Goal: Transaction & Acquisition: Purchase product/service

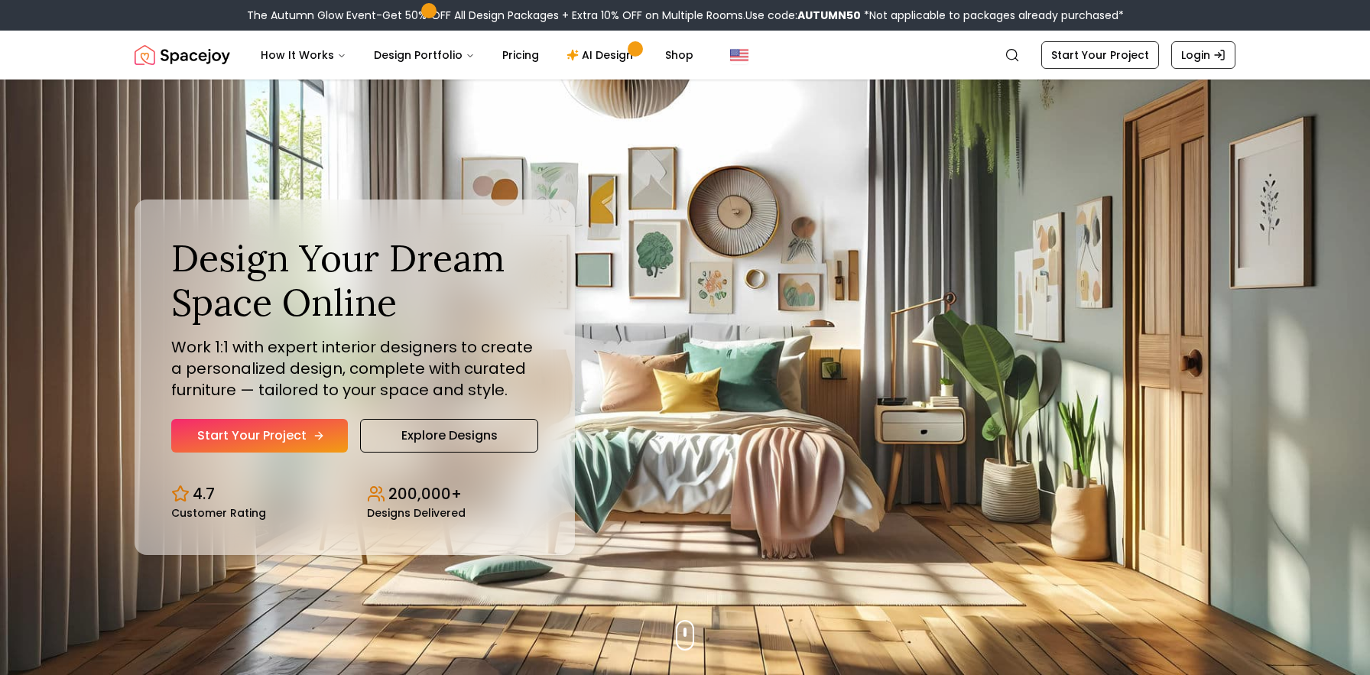
click at [328, 436] on link "Start Your Project" at bounding box center [259, 436] width 177 height 34
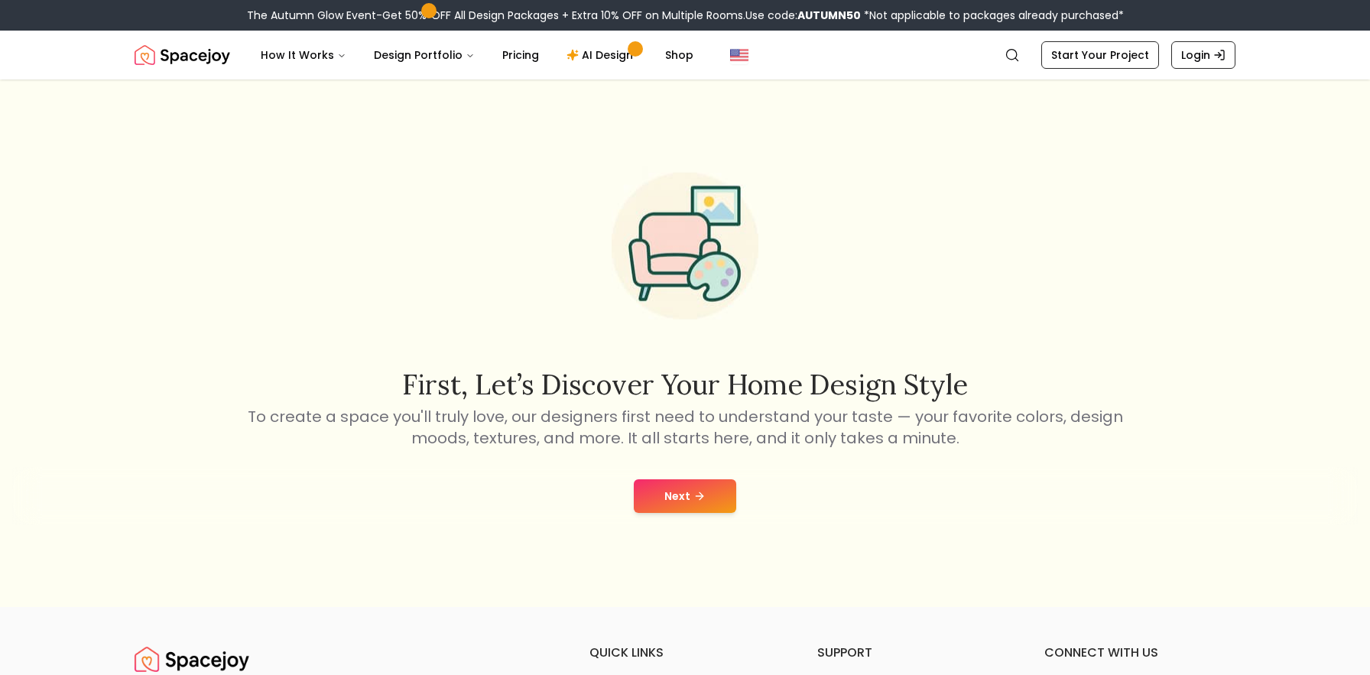
scroll to position [5, 0]
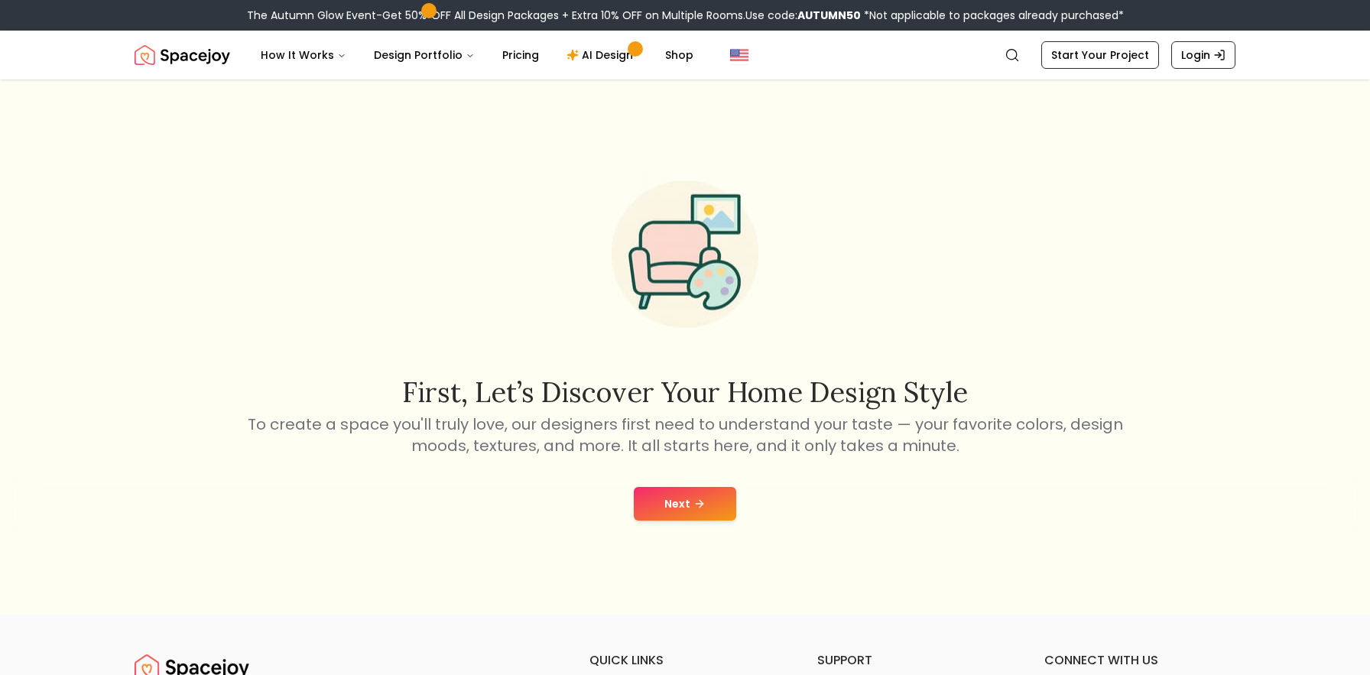
click at [709, 499] on button "Next" at bounding box center [685, 504] width 102 height 34
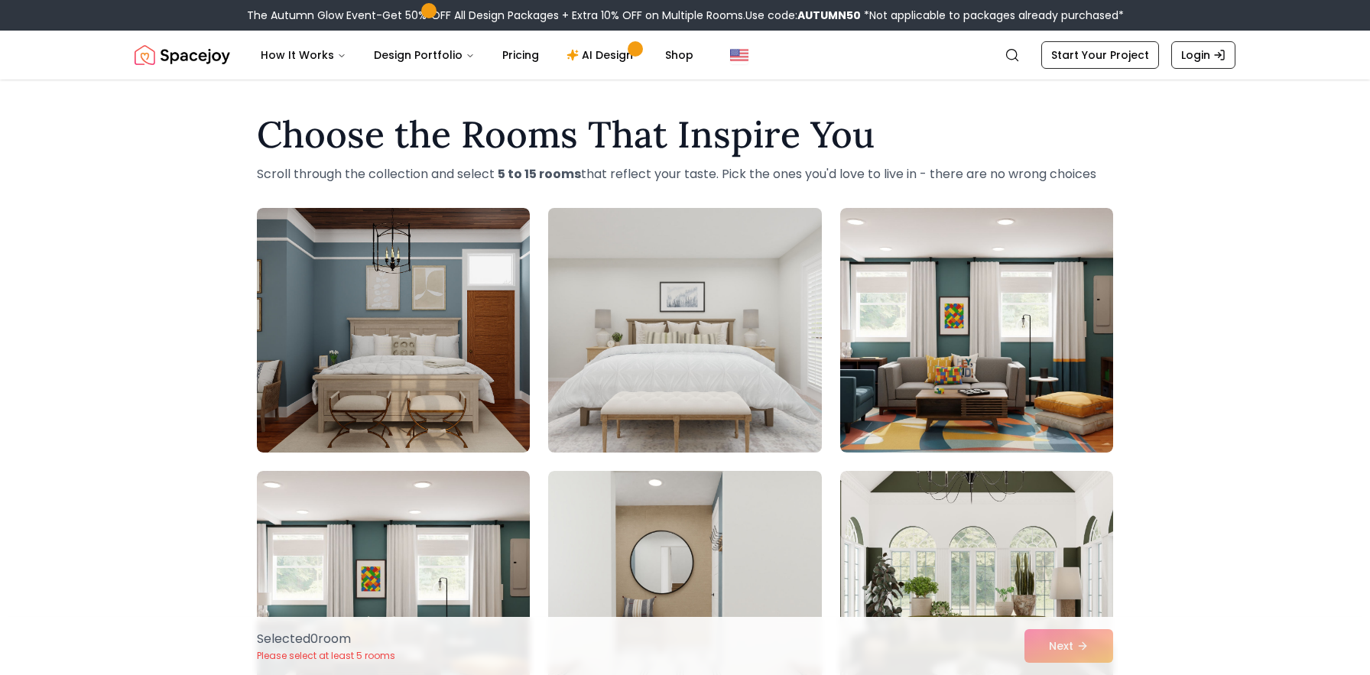
click at [735, 326] on img at bounding box center [684, 330] width 287 height 257
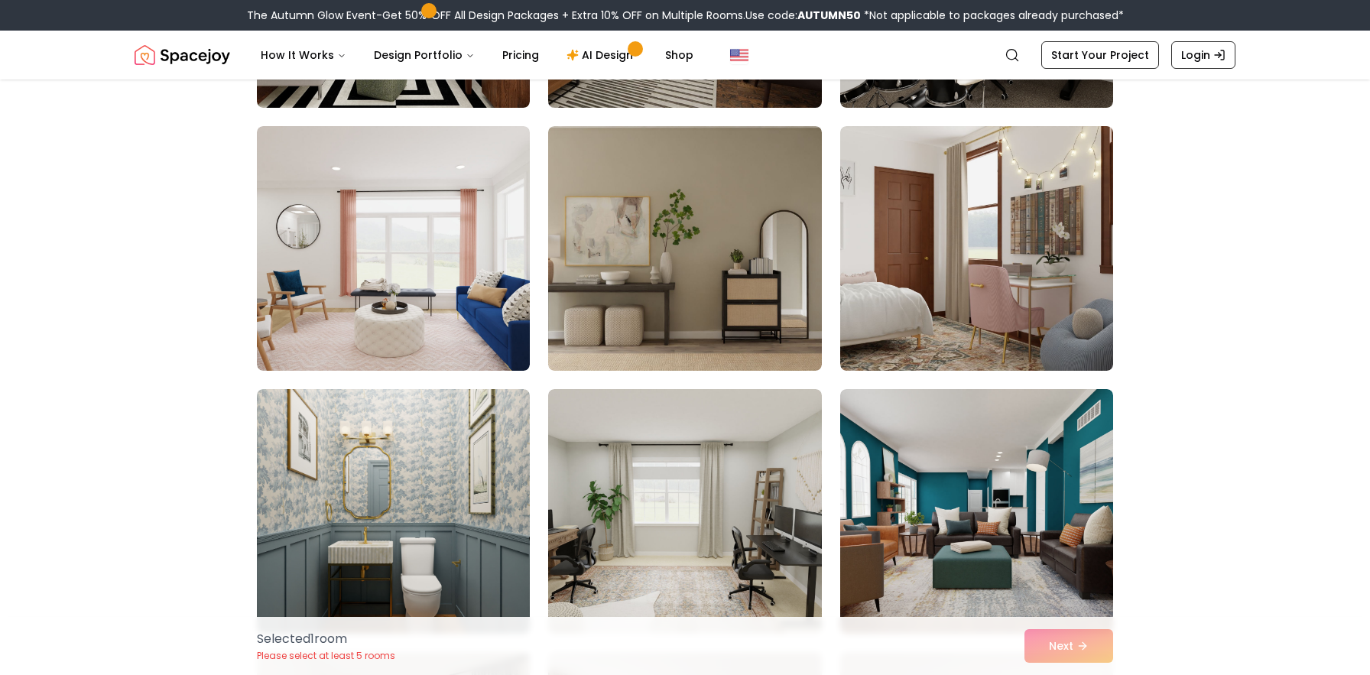
scroll to position [870, 0]
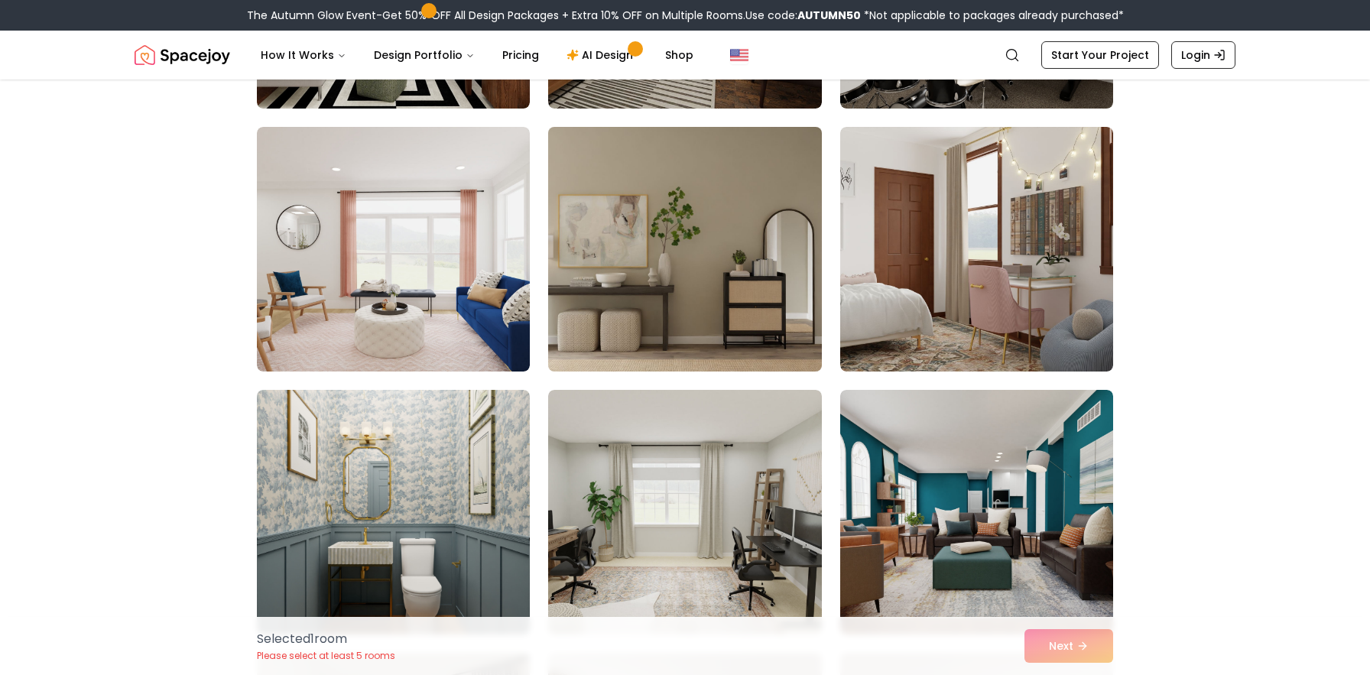
click at [671, 306] on img at bounding box center [684, 249] width 287 height 257
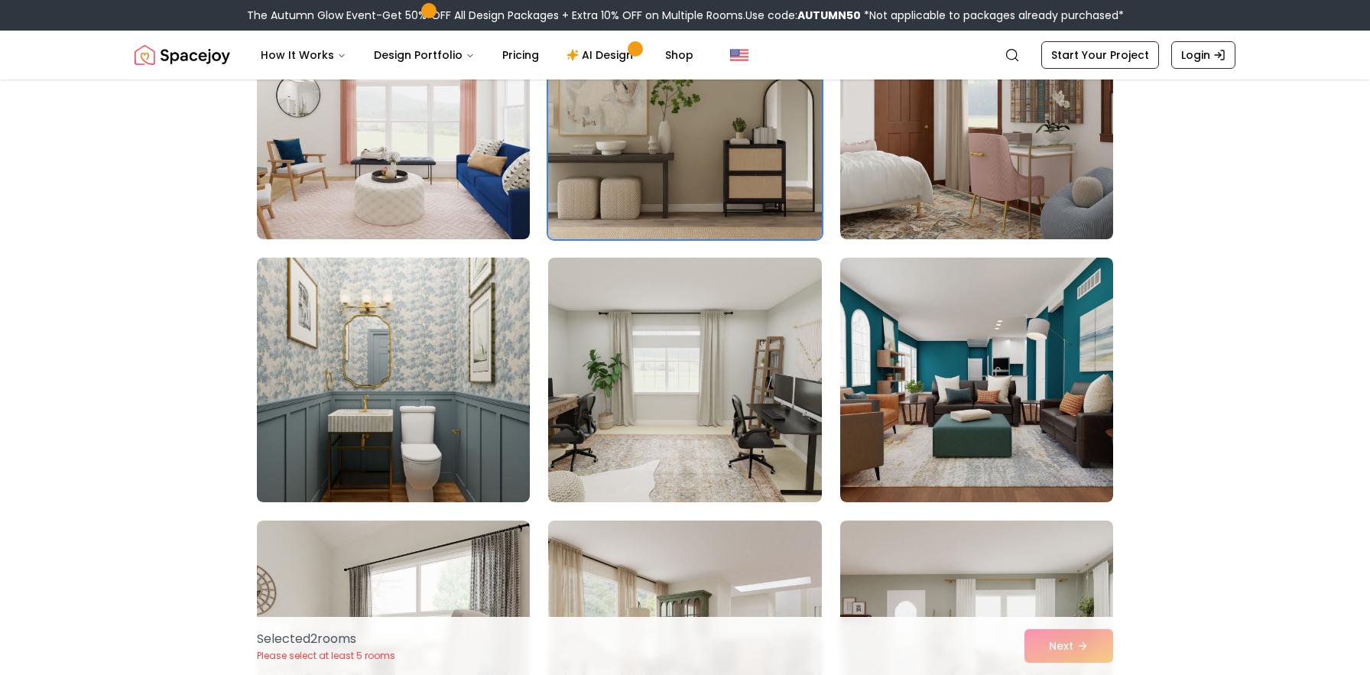
scroll to position [1003, 0]
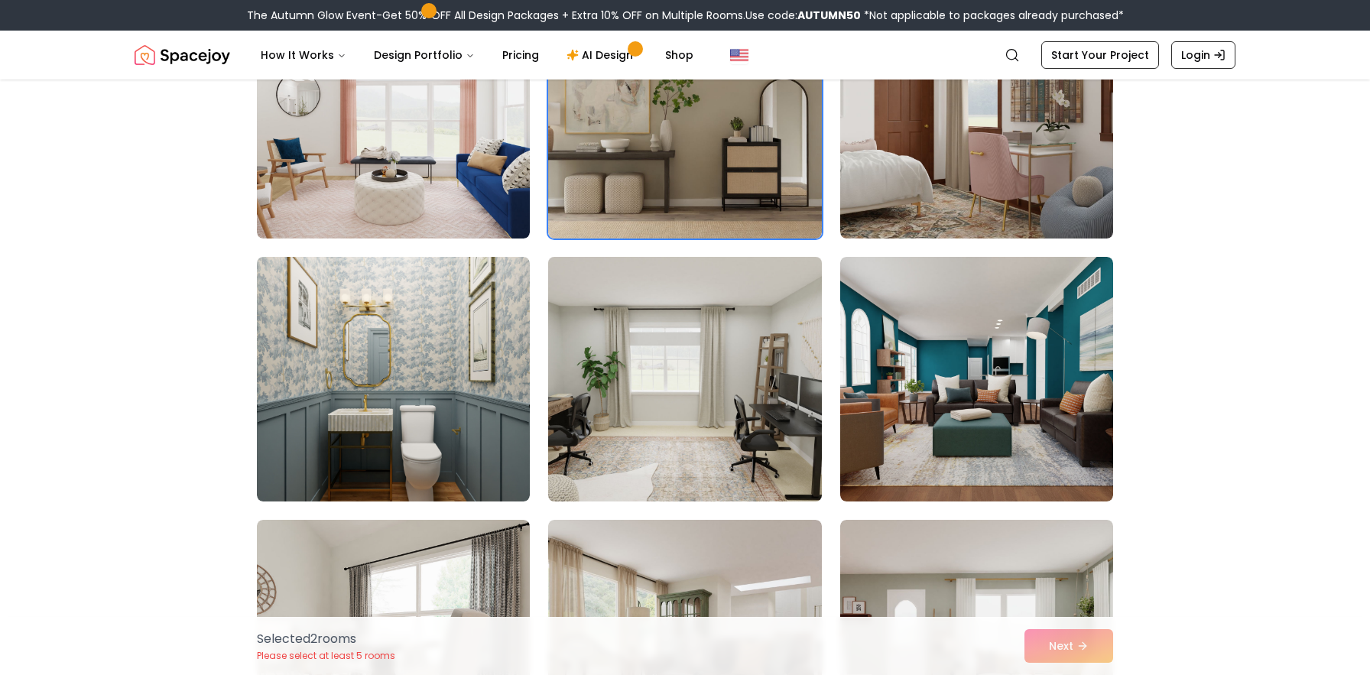
click at [670, 409] on img at bounding box center [684, 379] width 287 height 257
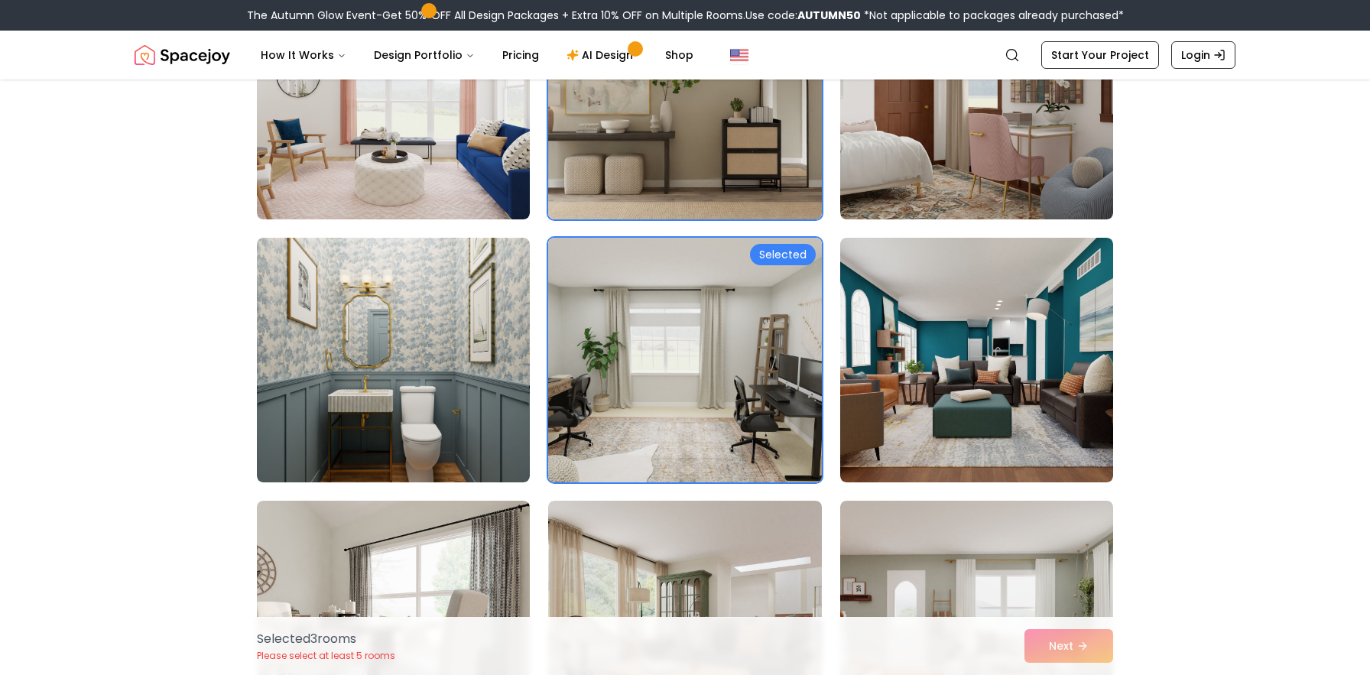
scroll to position [1023, 0]
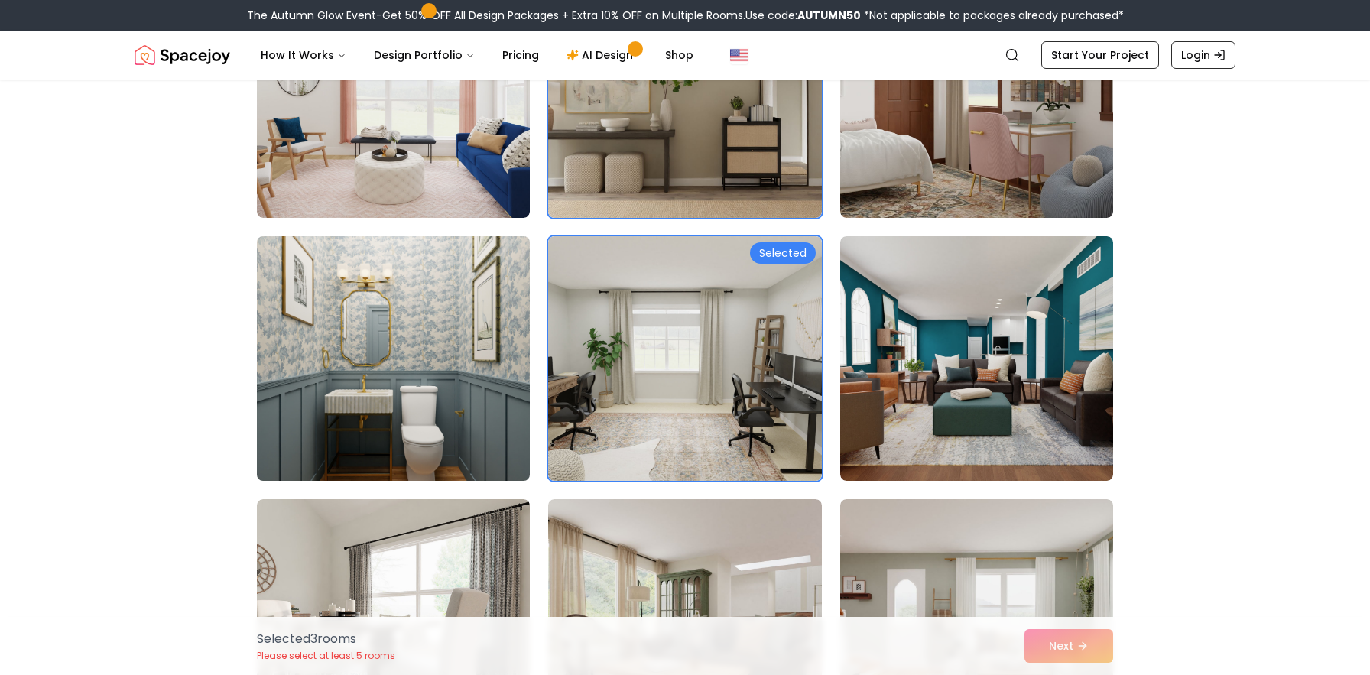
click at [478, 379] on img at bounding box center [393, 358] width 287 height 257
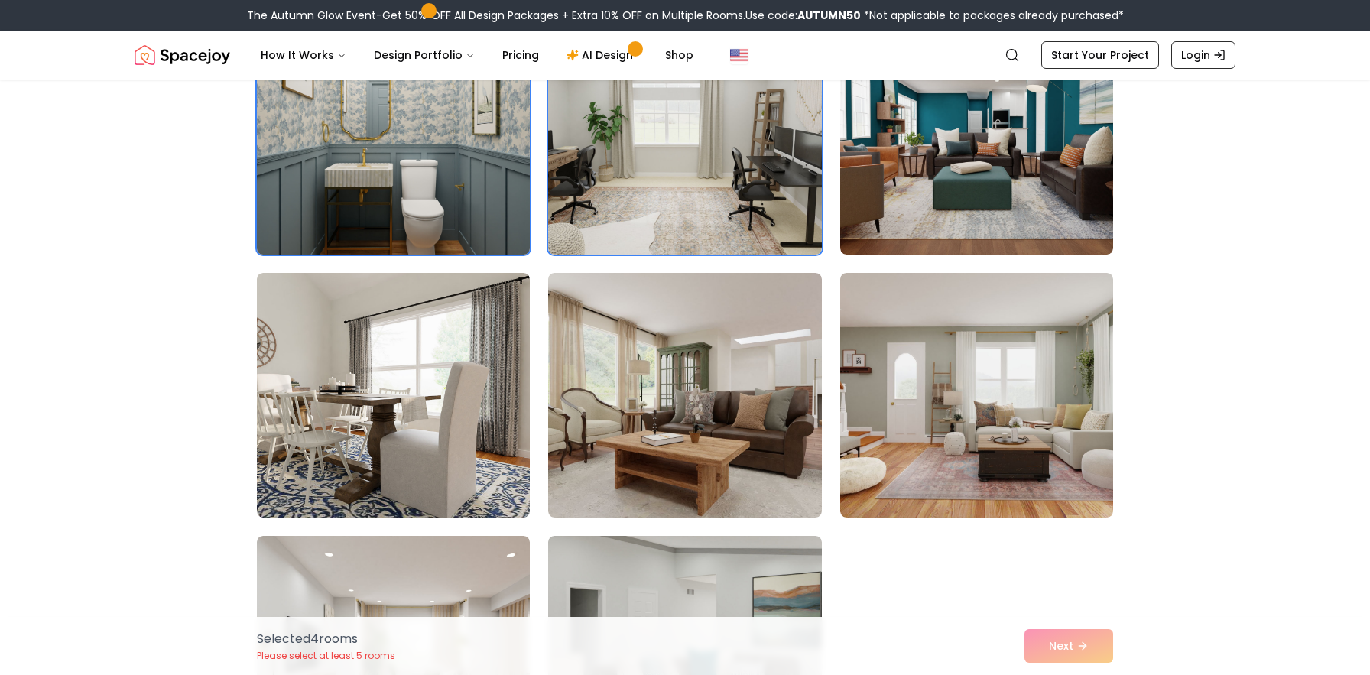
scroll to position [1251, 0]
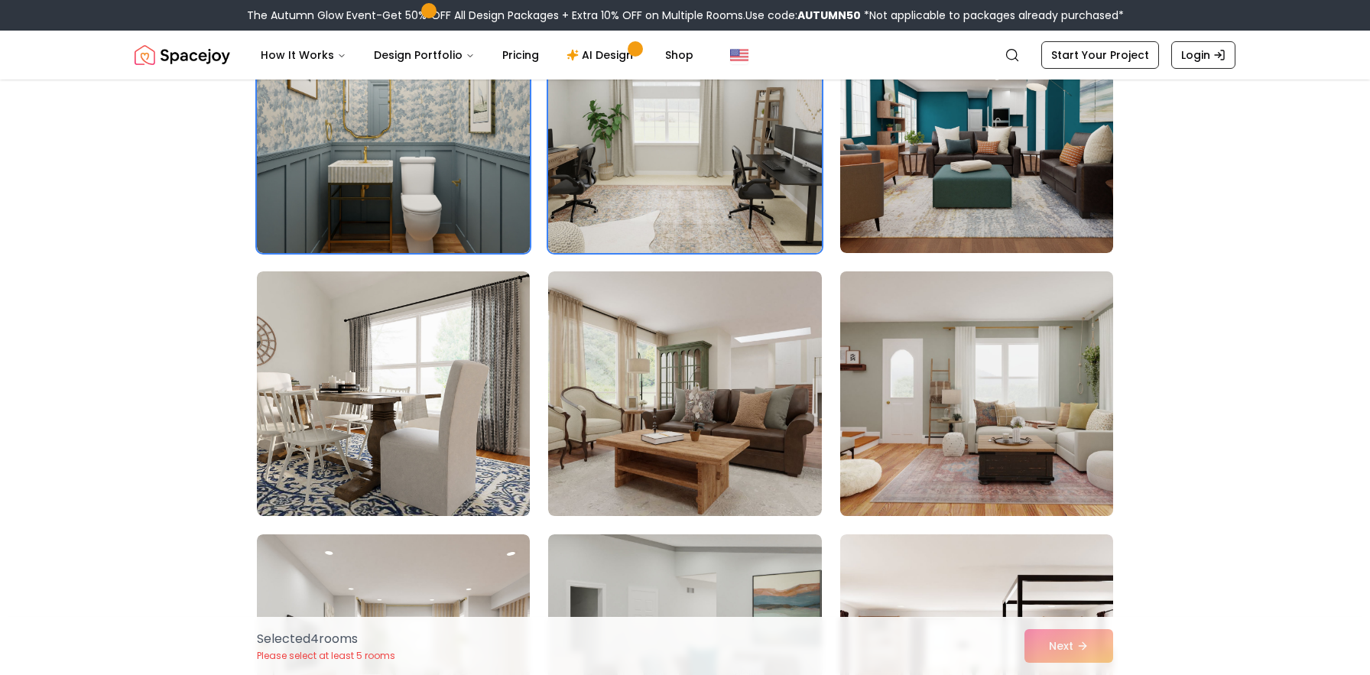
click at [1021, 428] on img at bounding box center [976, 393] width 287 height 257
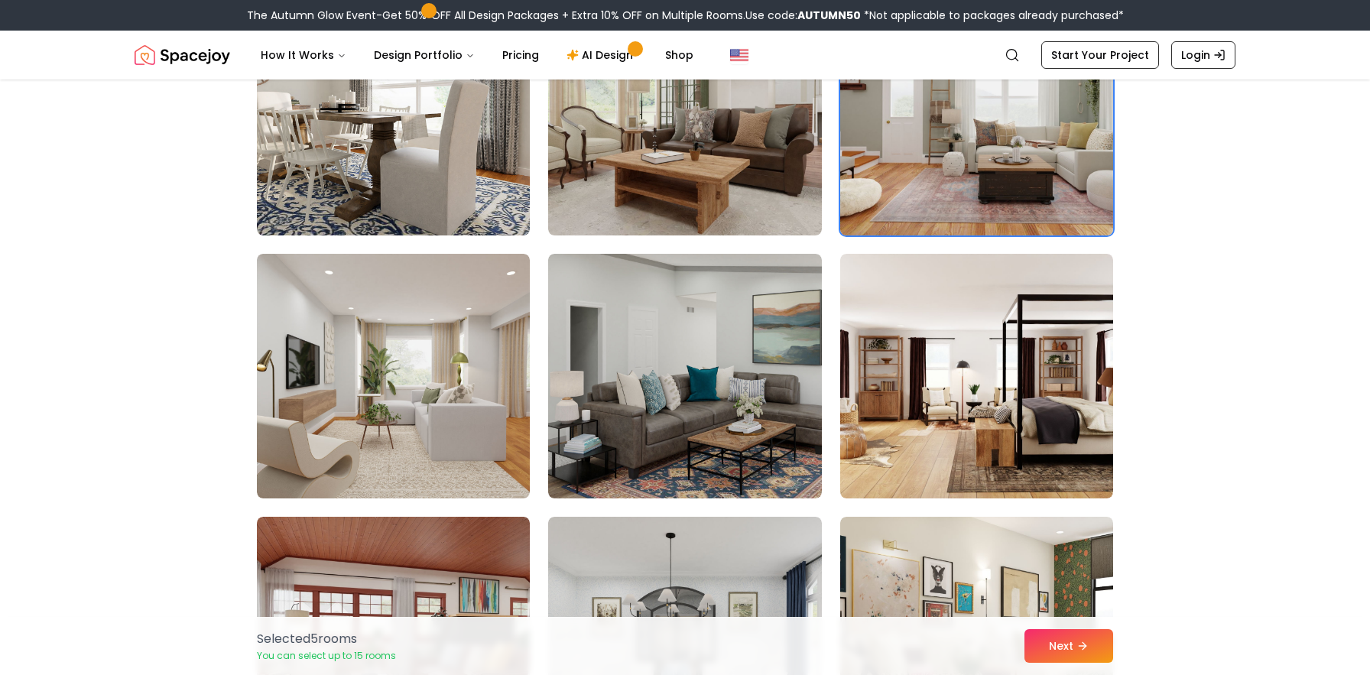
scroll to position [1534, 0]
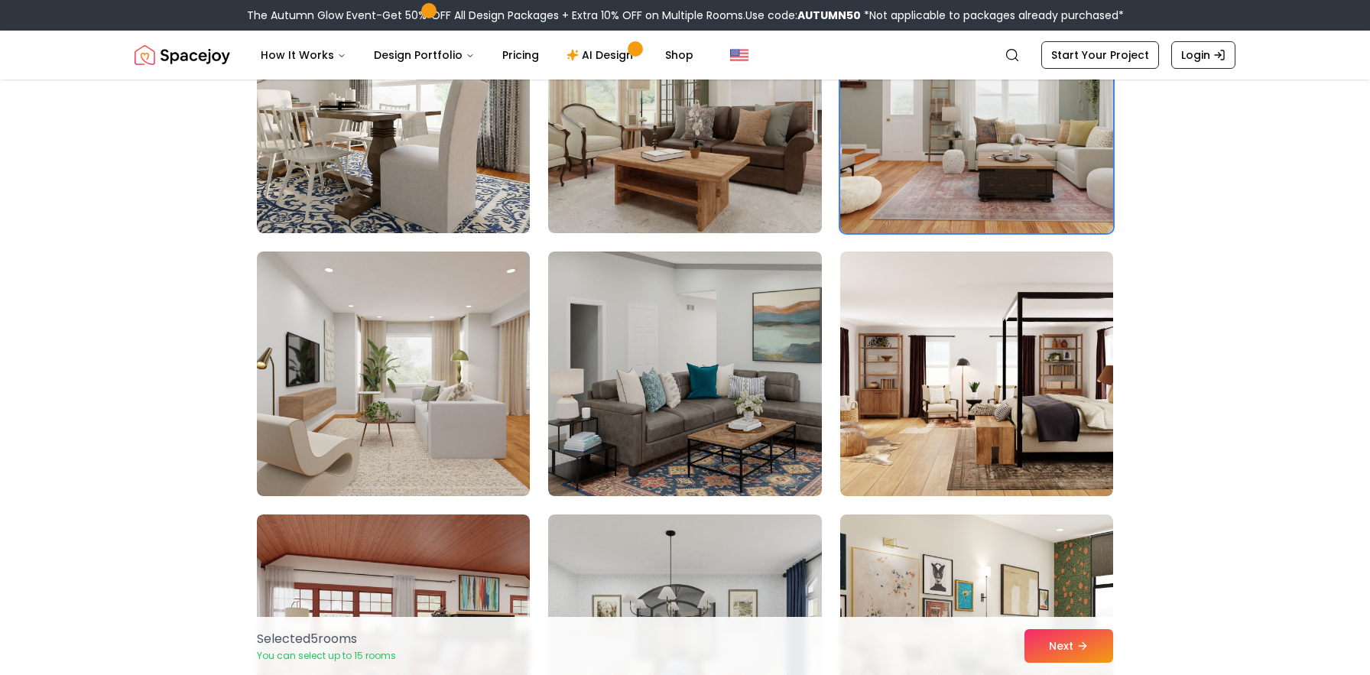
click at [1021, 428] on img at bounding box center [976, 373] width 273 height 245
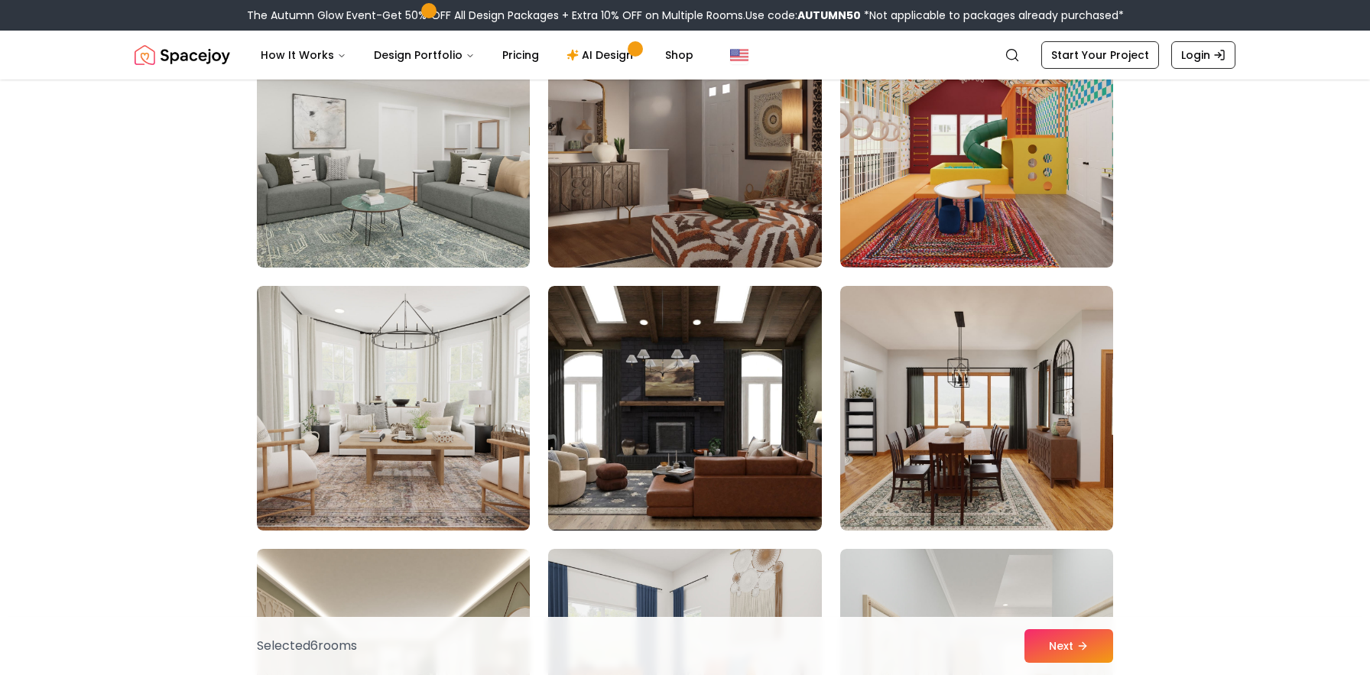
scroll to position [2549, 0]
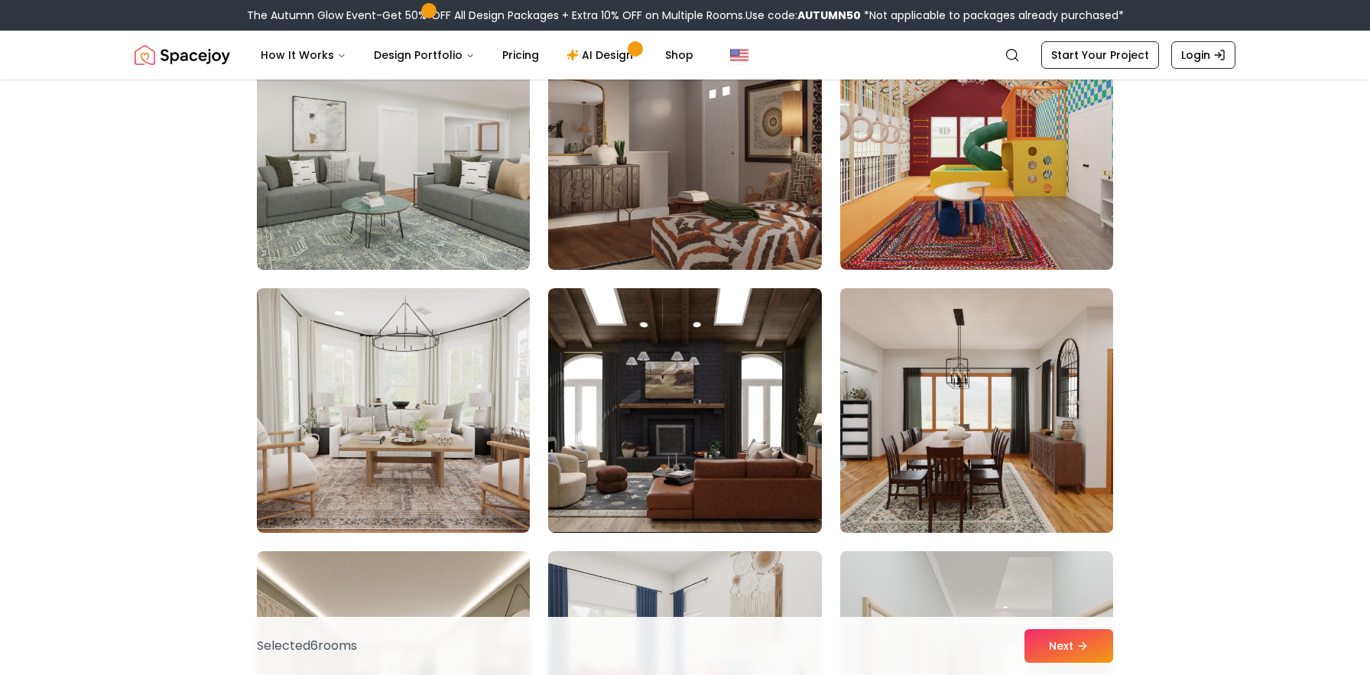
click at [971, 441] on img at bounding box center [976, 410] width 287 height 257
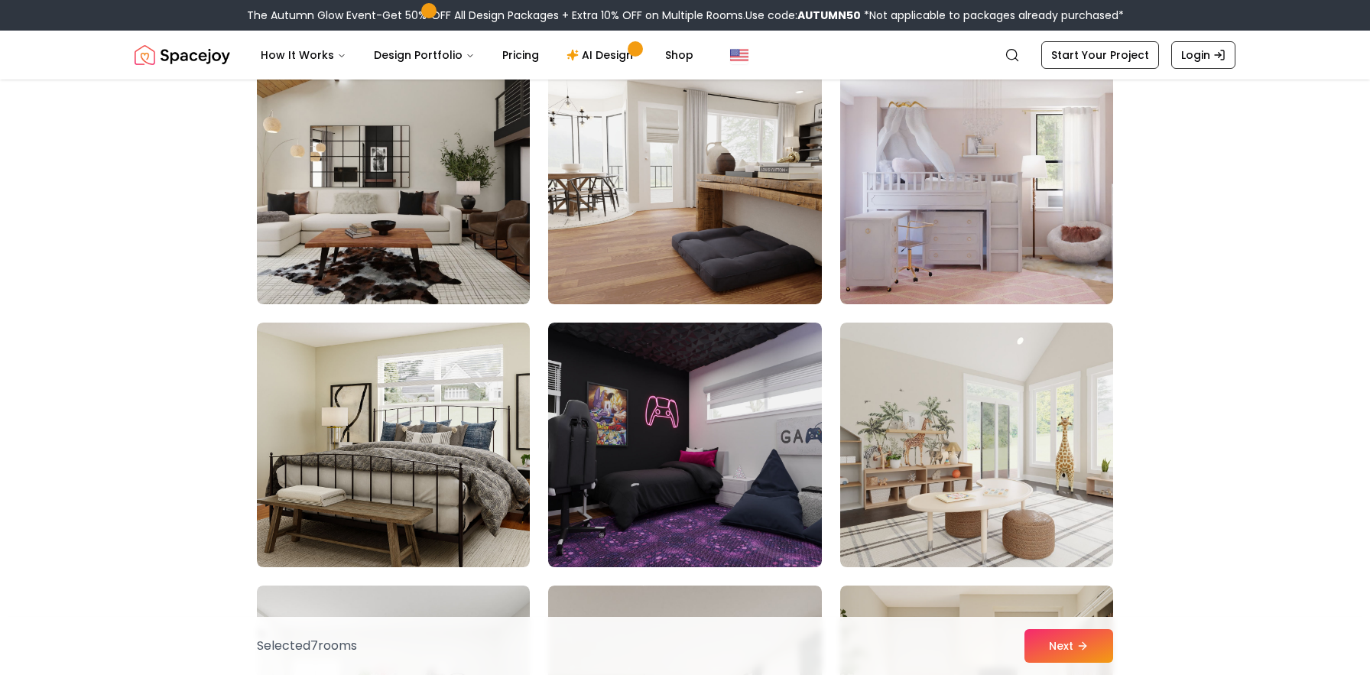
scroll to position [3306, 0]
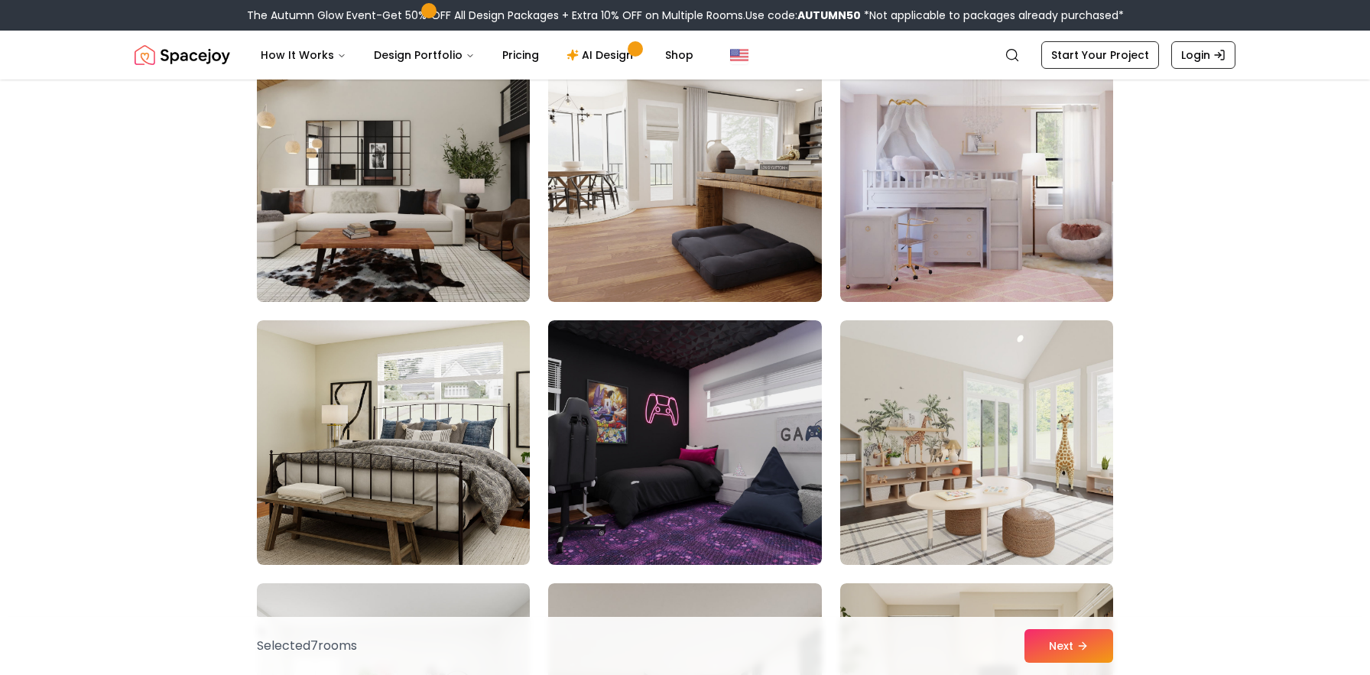
click at [441, 228] on img at bounding box center [393, 179] width 287 height 257
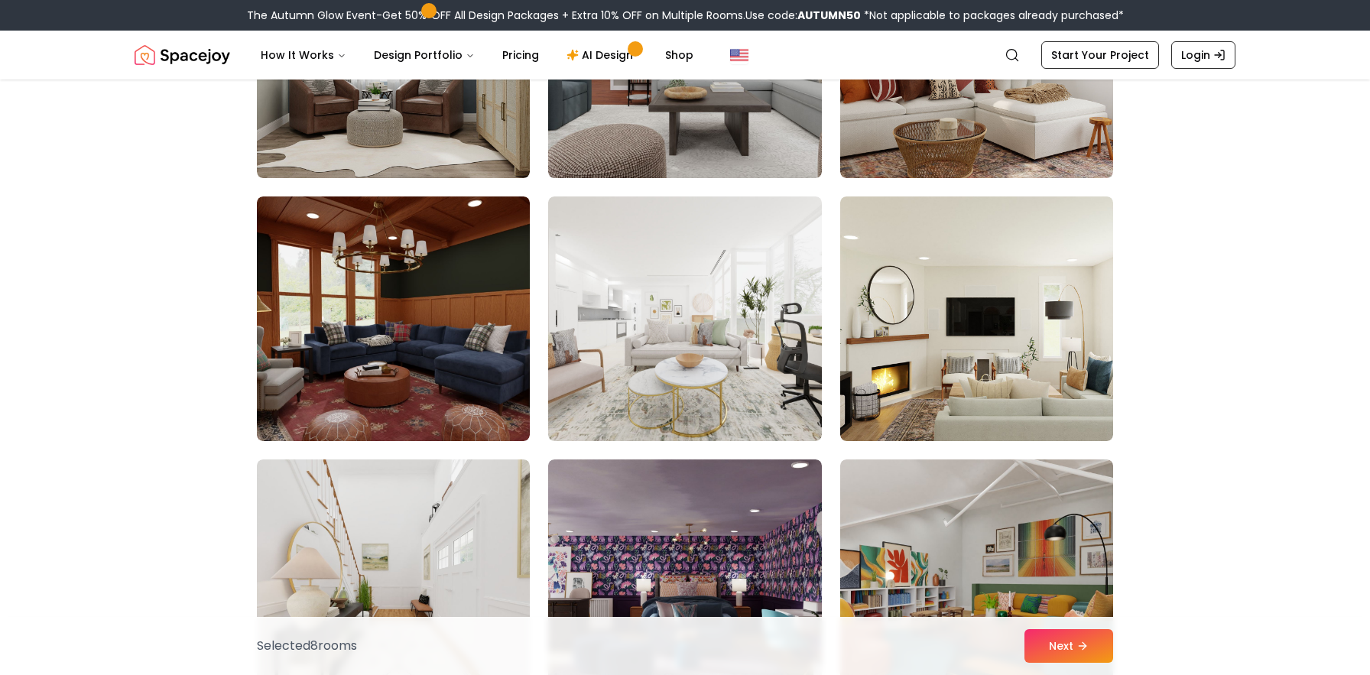
scroll to position [5009, 0]
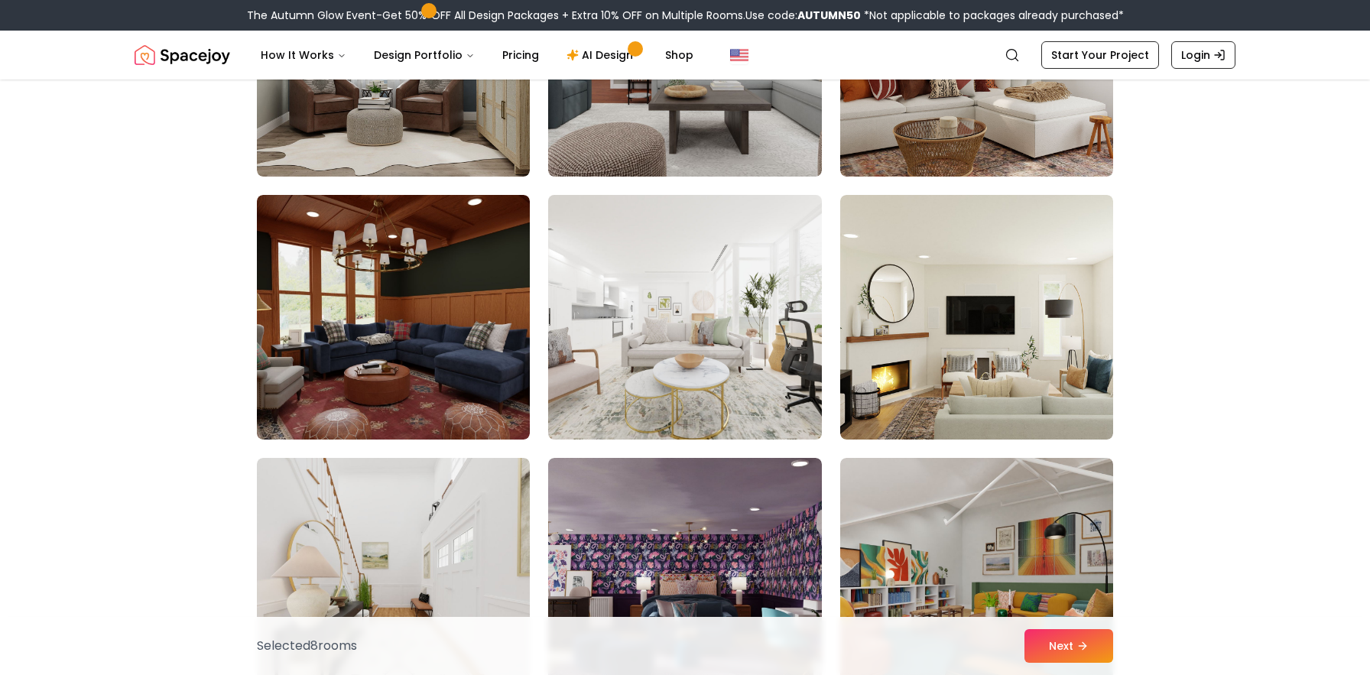
click at [709, 336] on img at bounding box center [684, 317] width 287 height 257
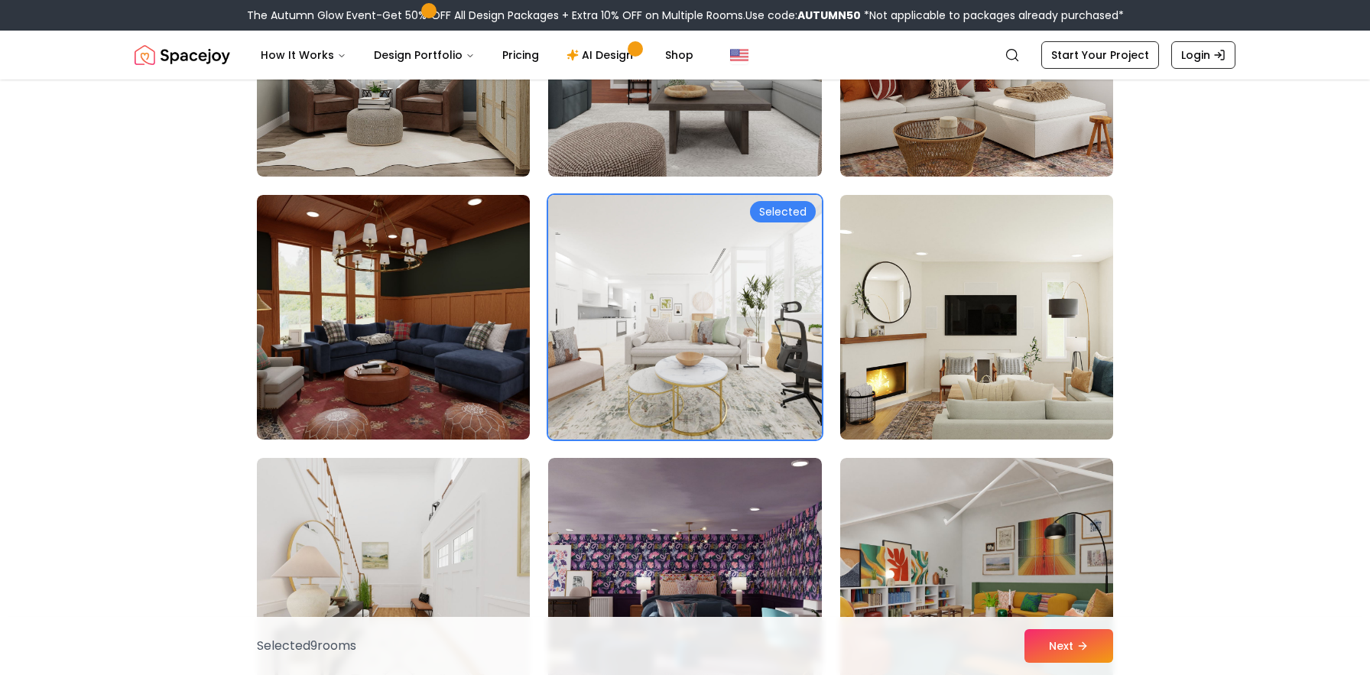
click at [870, 331] on img at bounding box center [976, 317] width 287 height 257
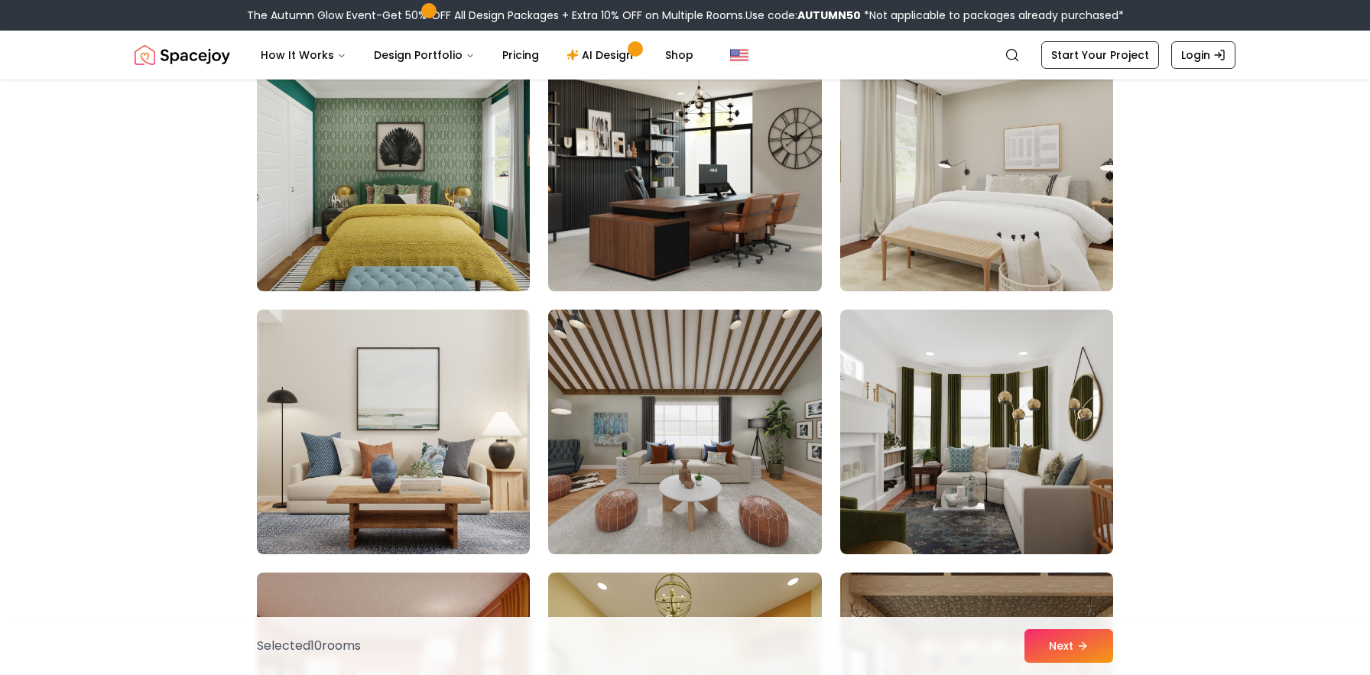
scroll to position [6809, 0]
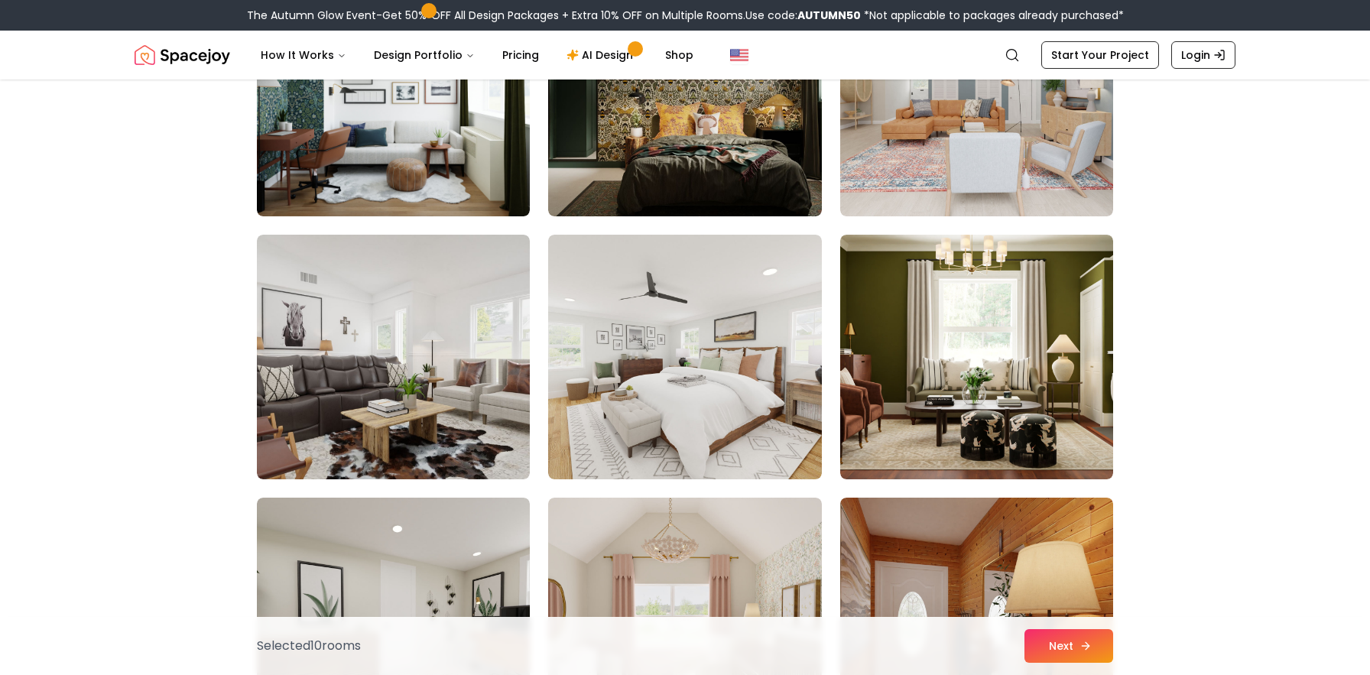
click at [1084, 642] on icon at bounding box center [1085, 646] width 12 height 12
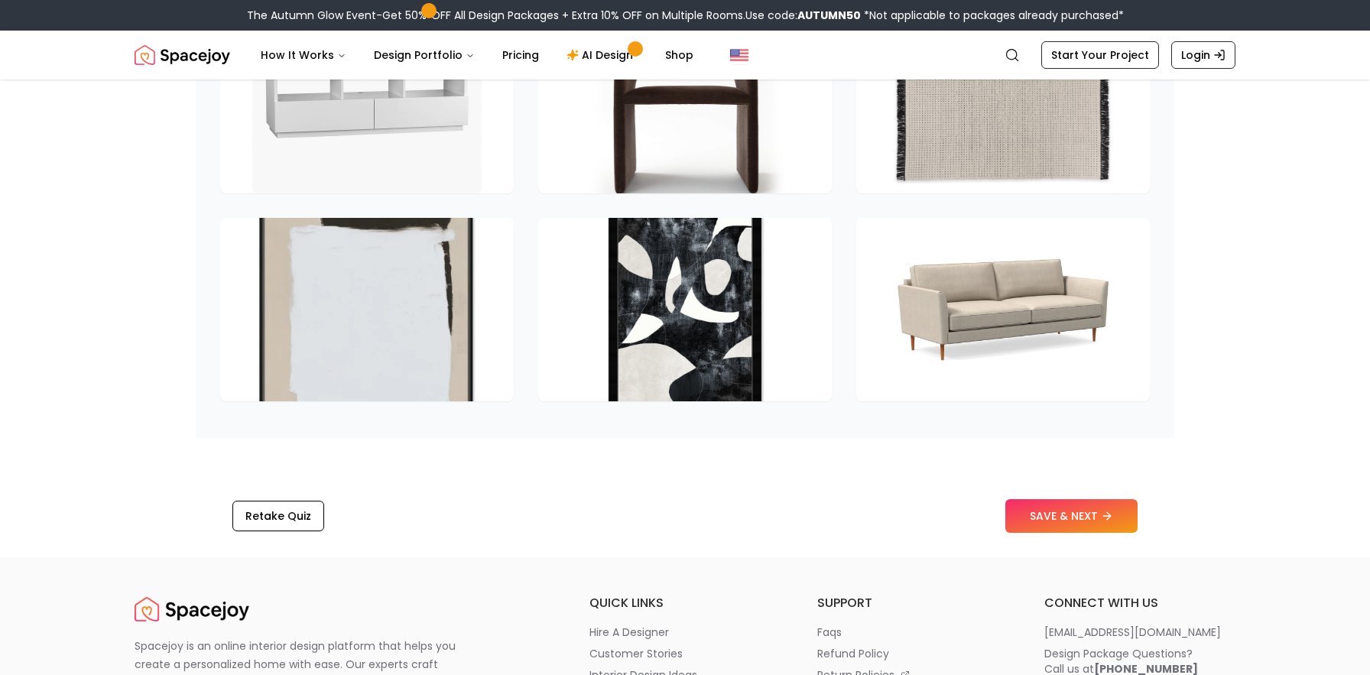
scroll to position [2279, 0]
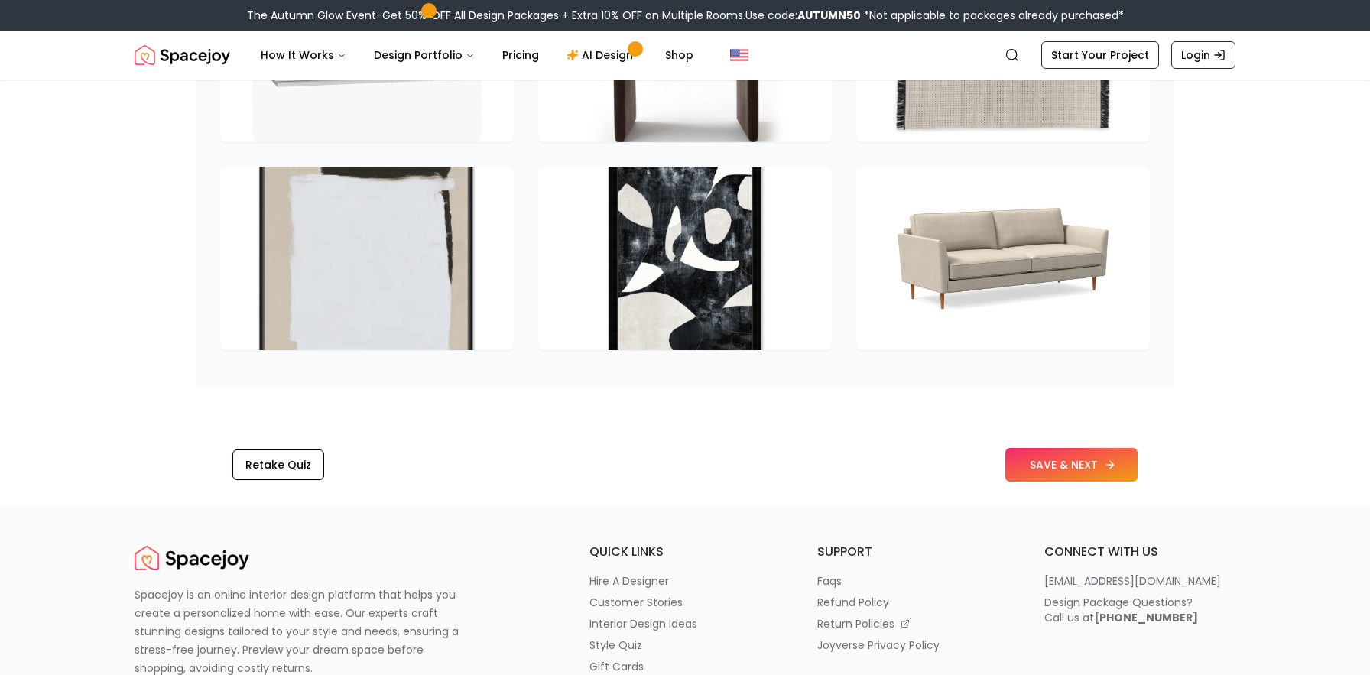
click at [1075, 471] on button "SAVE & NEXT" at bounding box center [1071, 465] width 132 height 34
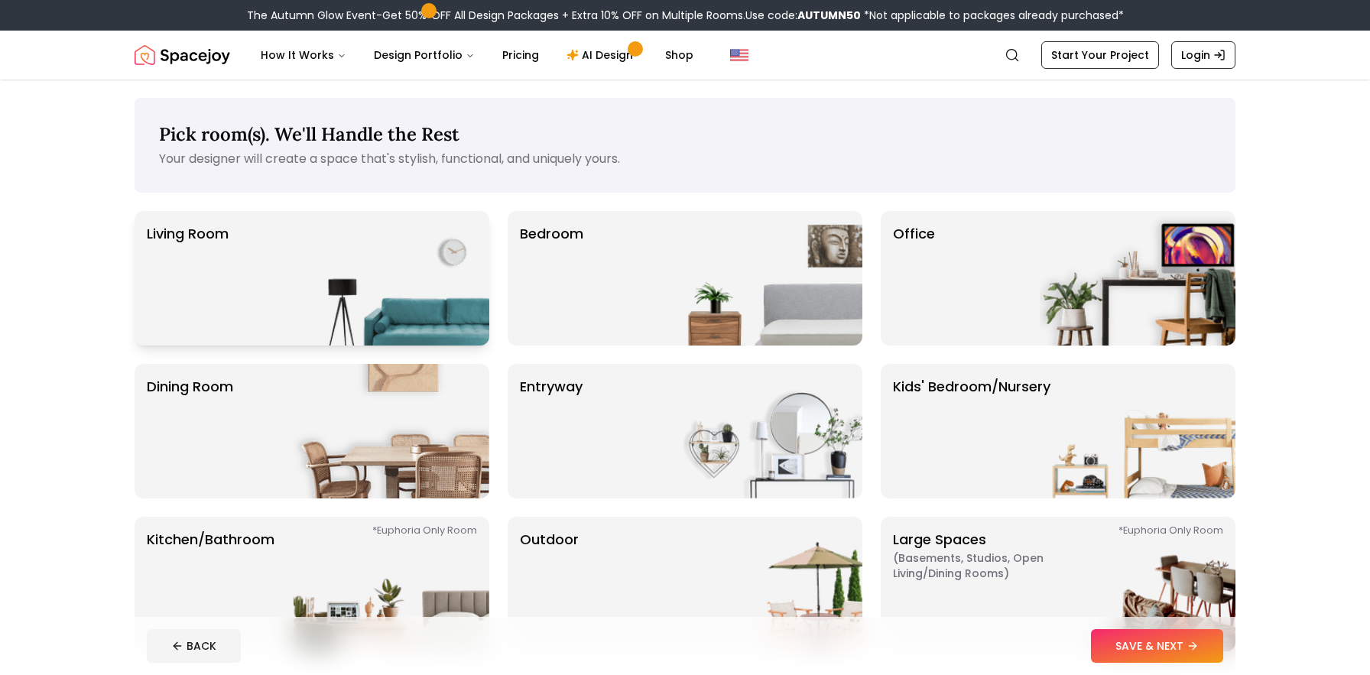
click at [370, 275] on img at bounding box center [391, 278] width 196 height 135
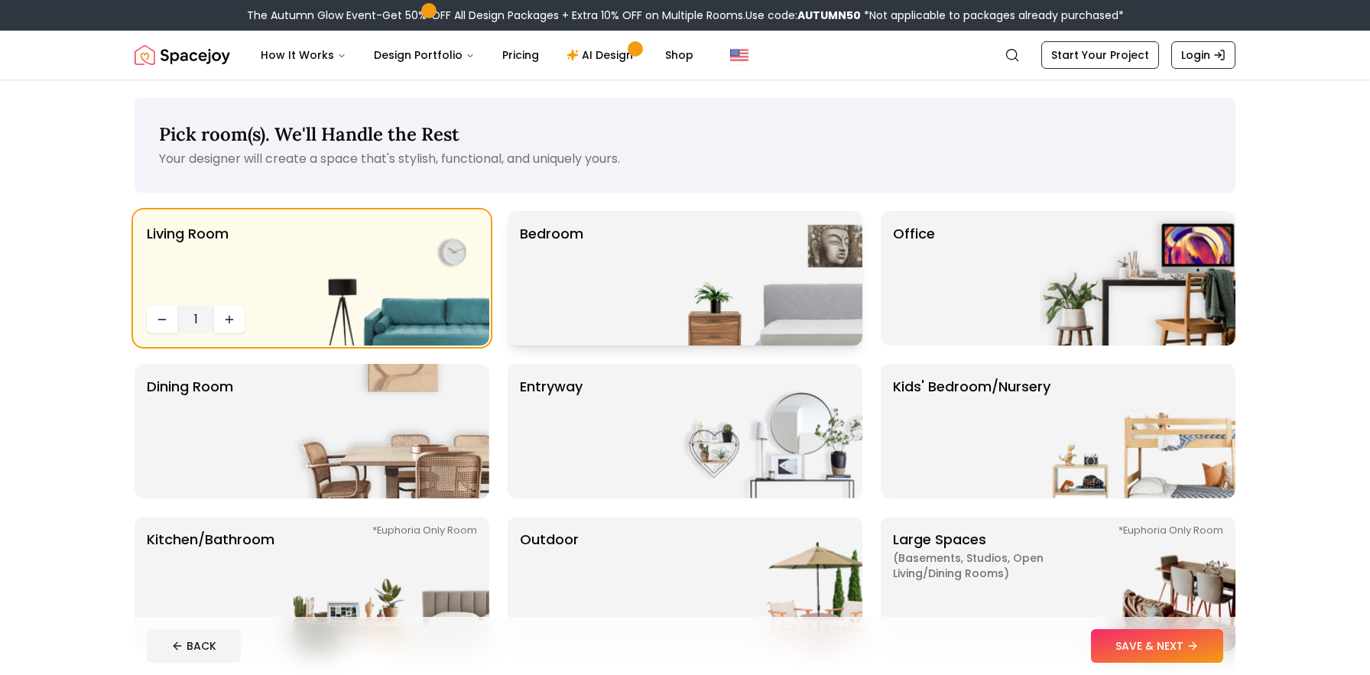
click at [589, 284] on div "Bedroom" at bounding box center [685, 278] width 355 height 135
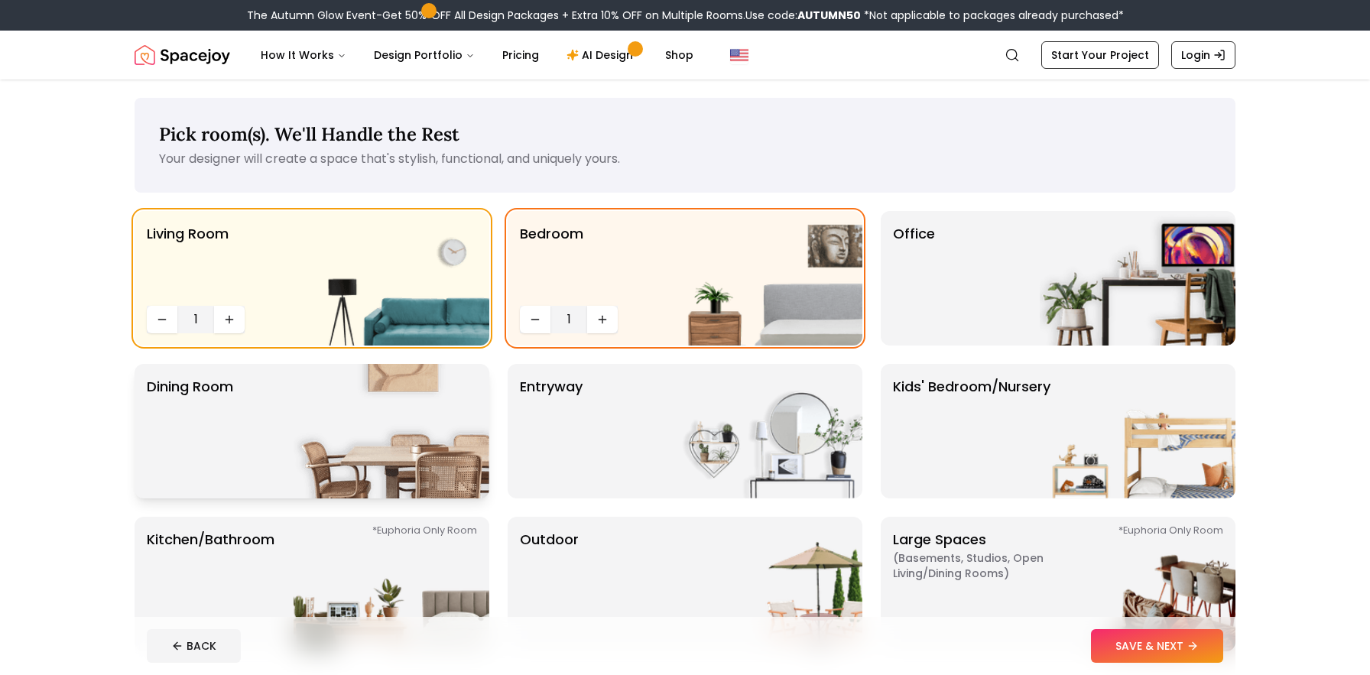
click at [382, 438] on img at bounding box center [391, 431] width 196 height 135
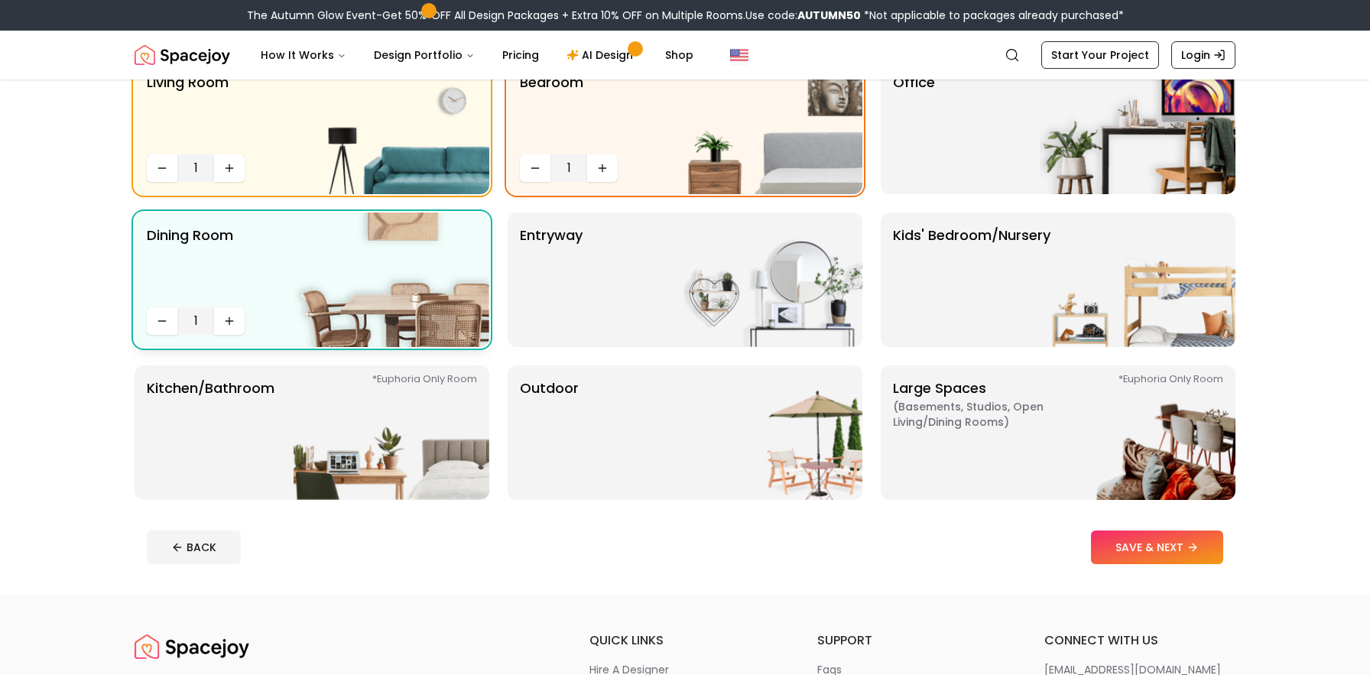
scroll to position [155, 0]
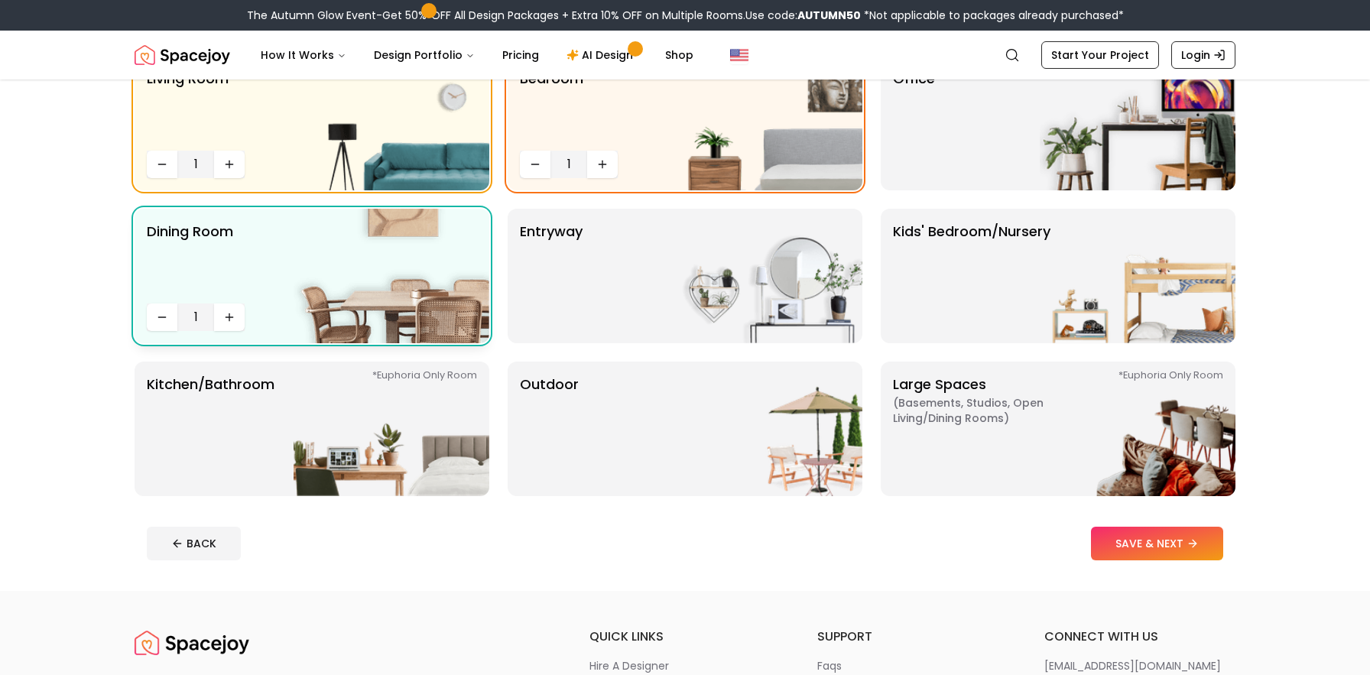
click at [382, 437] on img at bounding box center [391, 429] width 196 height 135
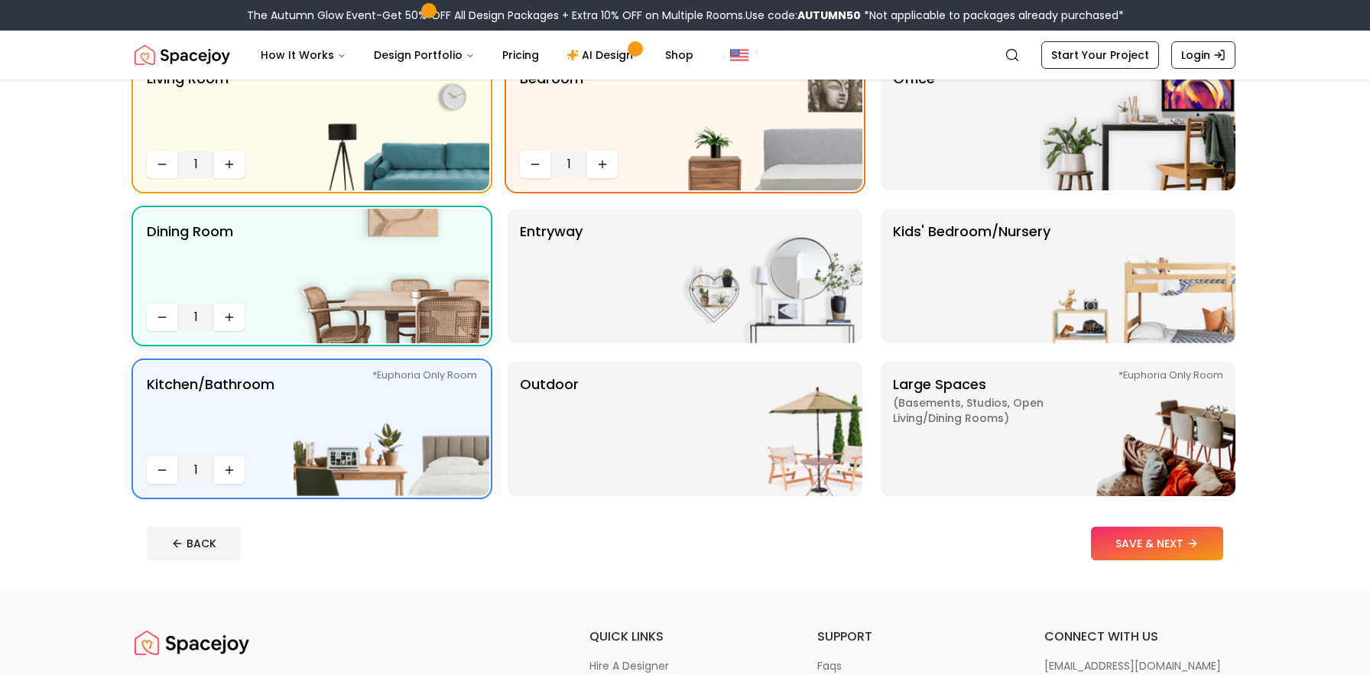
scroll to position [0, 0]
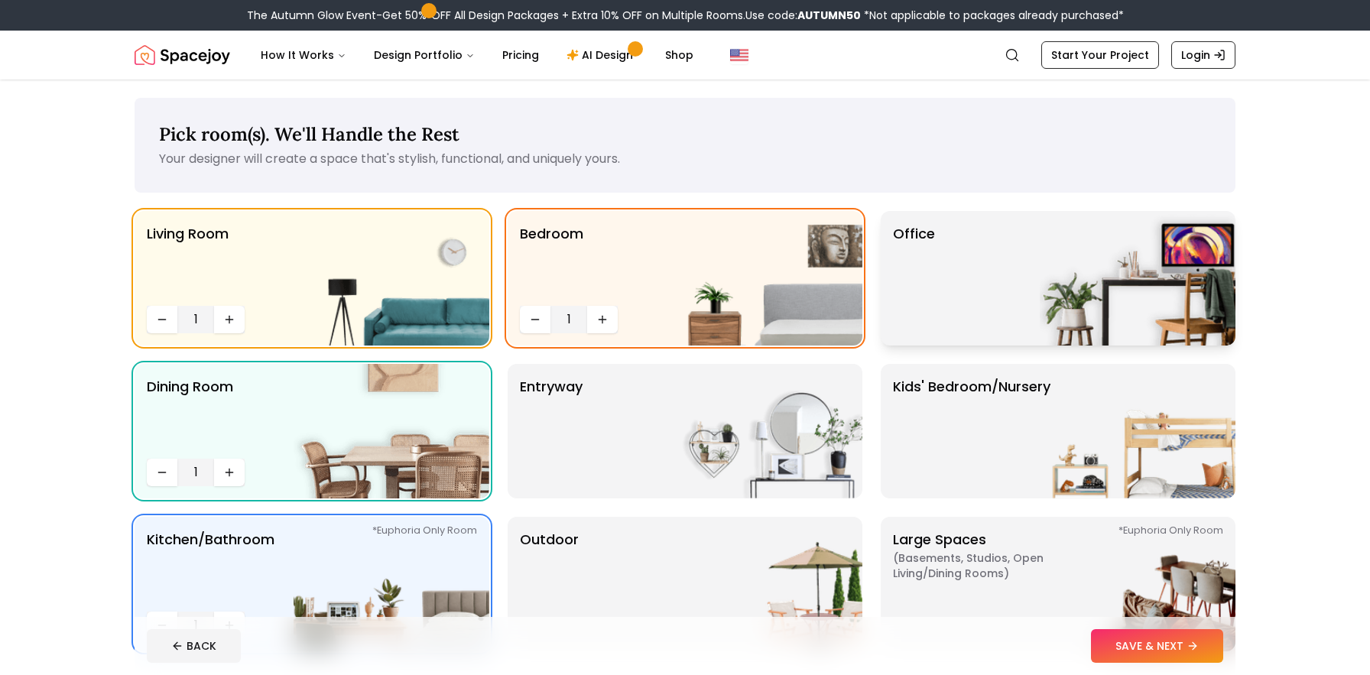
click at [1084, 224] on img at bounding box center [1137, 278] width 196 height 135
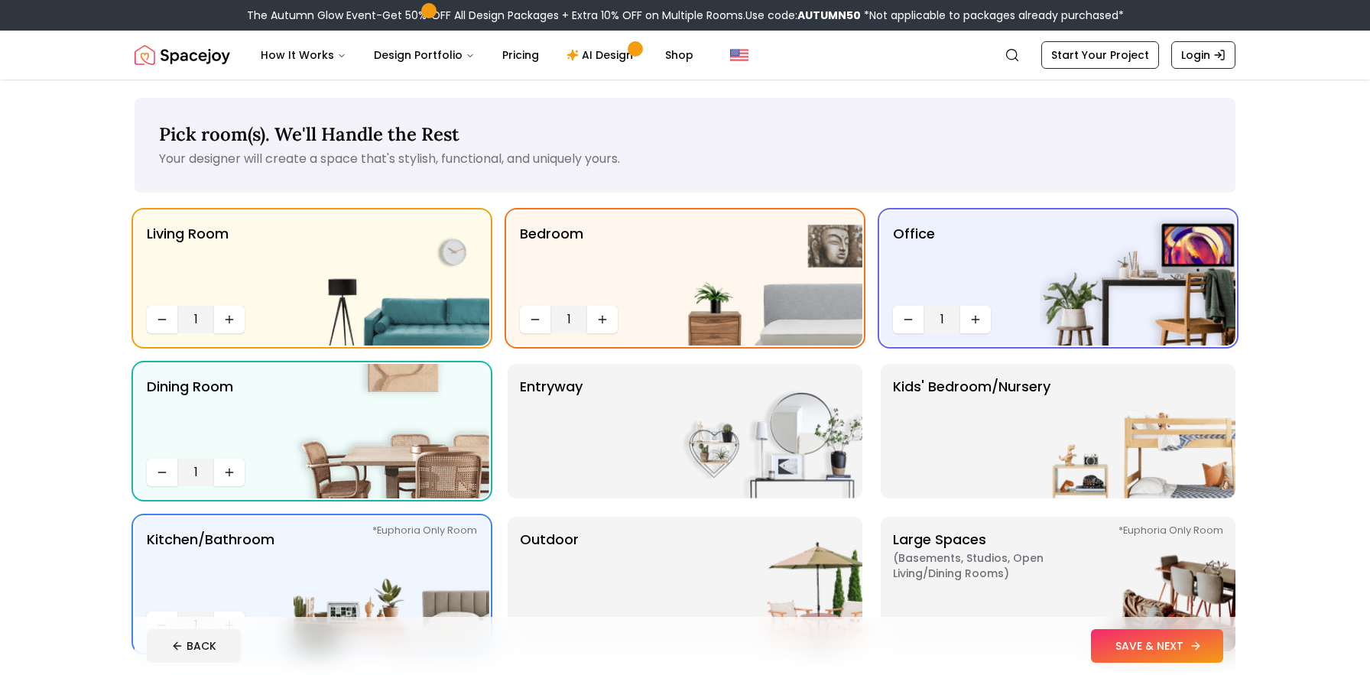
click at [1195, 646] on icon at bounding box center [1195, 646] width 7 height 0
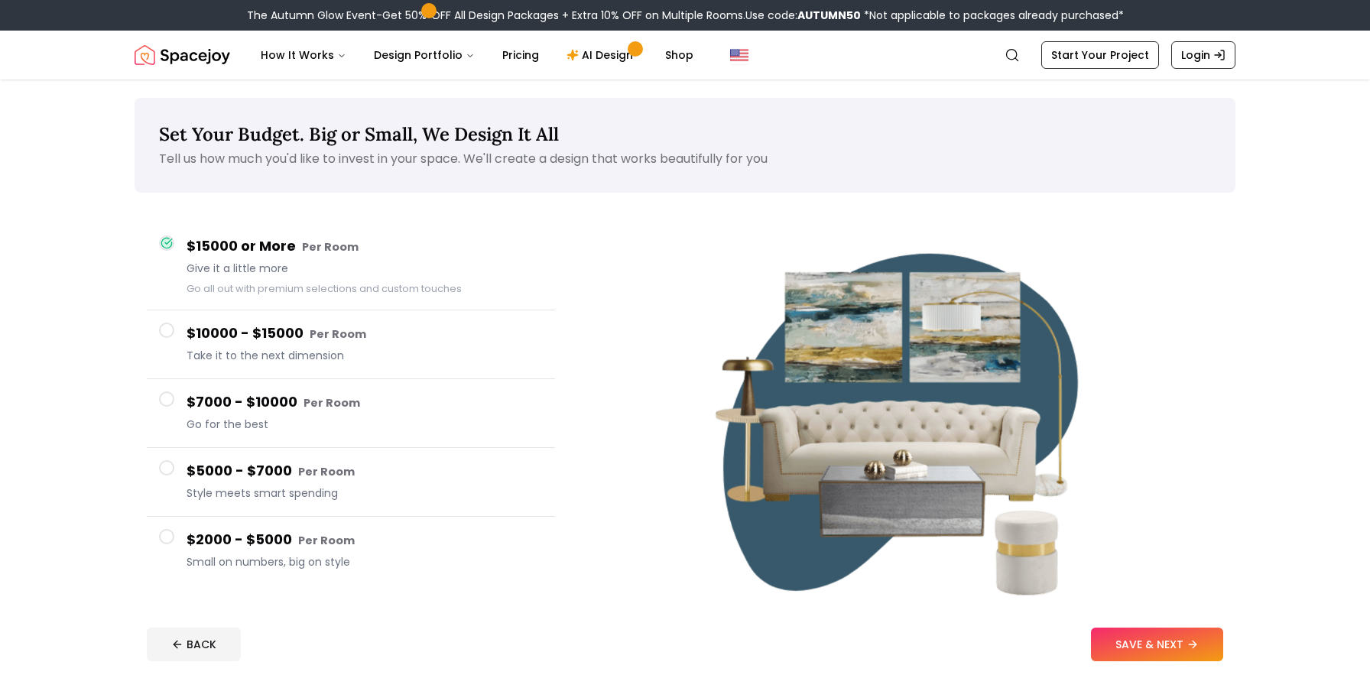
click at [168, 537] on span at bounding box center [166, 536] width 15 height 15
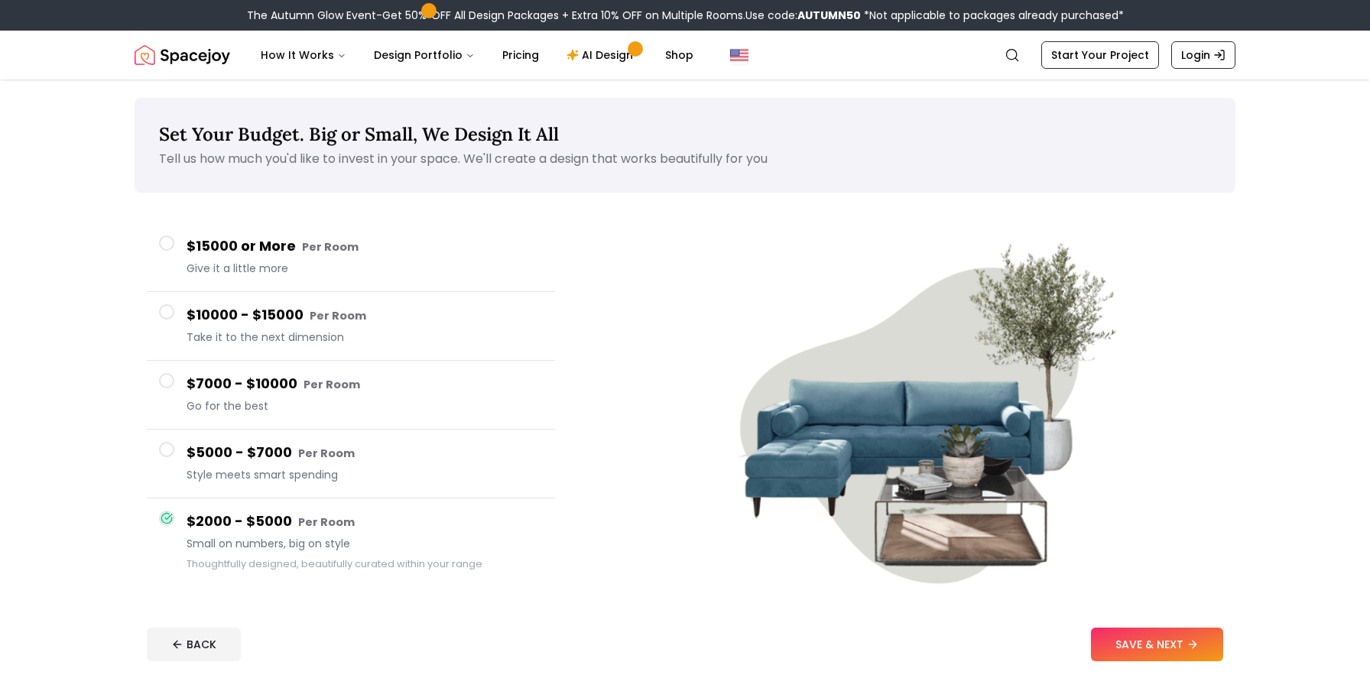
click at [172, 452] on span at bounding box center [166, 449] width 15 height 15
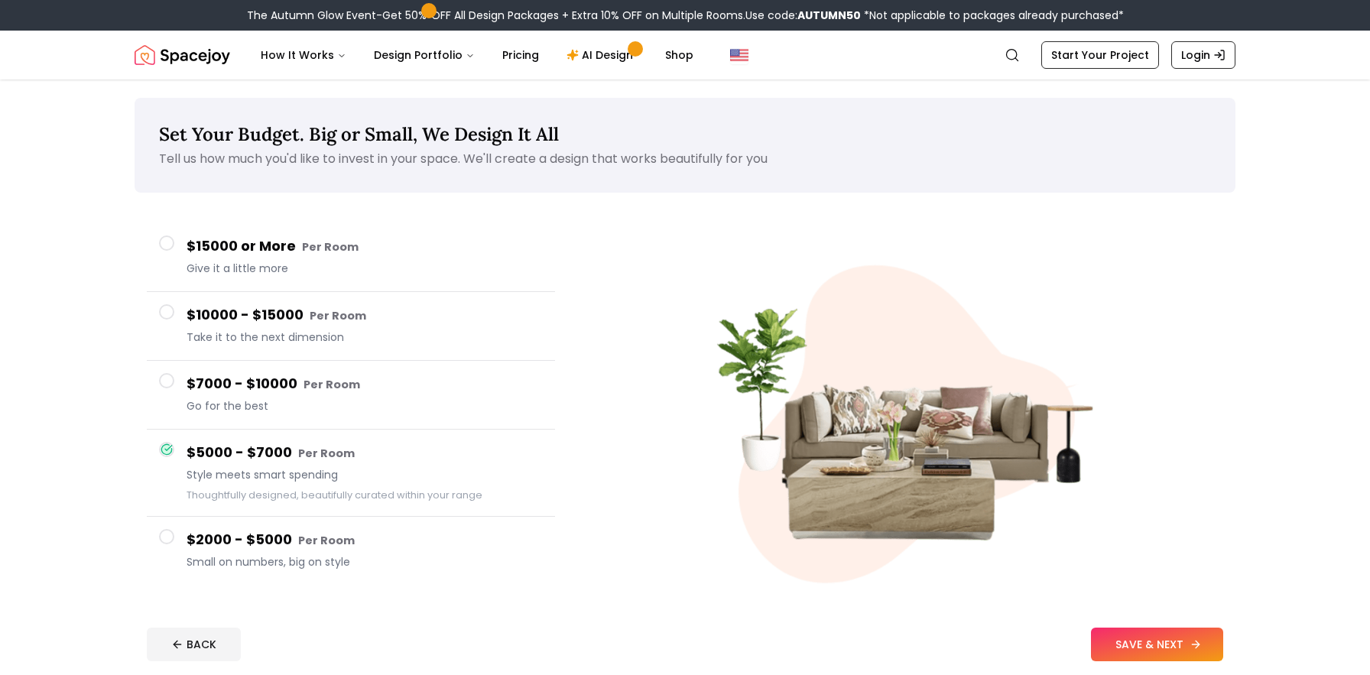
click at [1156, 645] on button "SAVE & NEXT" at bounding box center [1157, 644] width 132 height 34
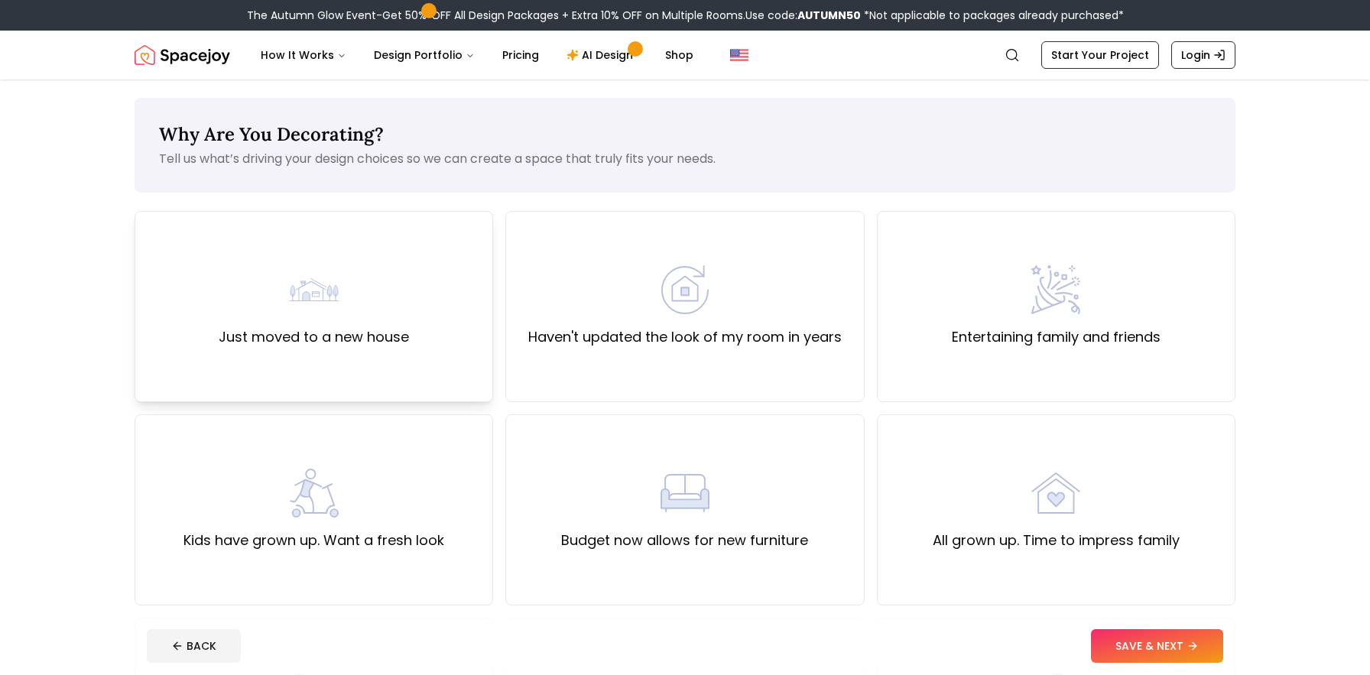
click at [359, 318] on div "Just moved to a new house" at bounding box center [314, 306] width 190 height 83
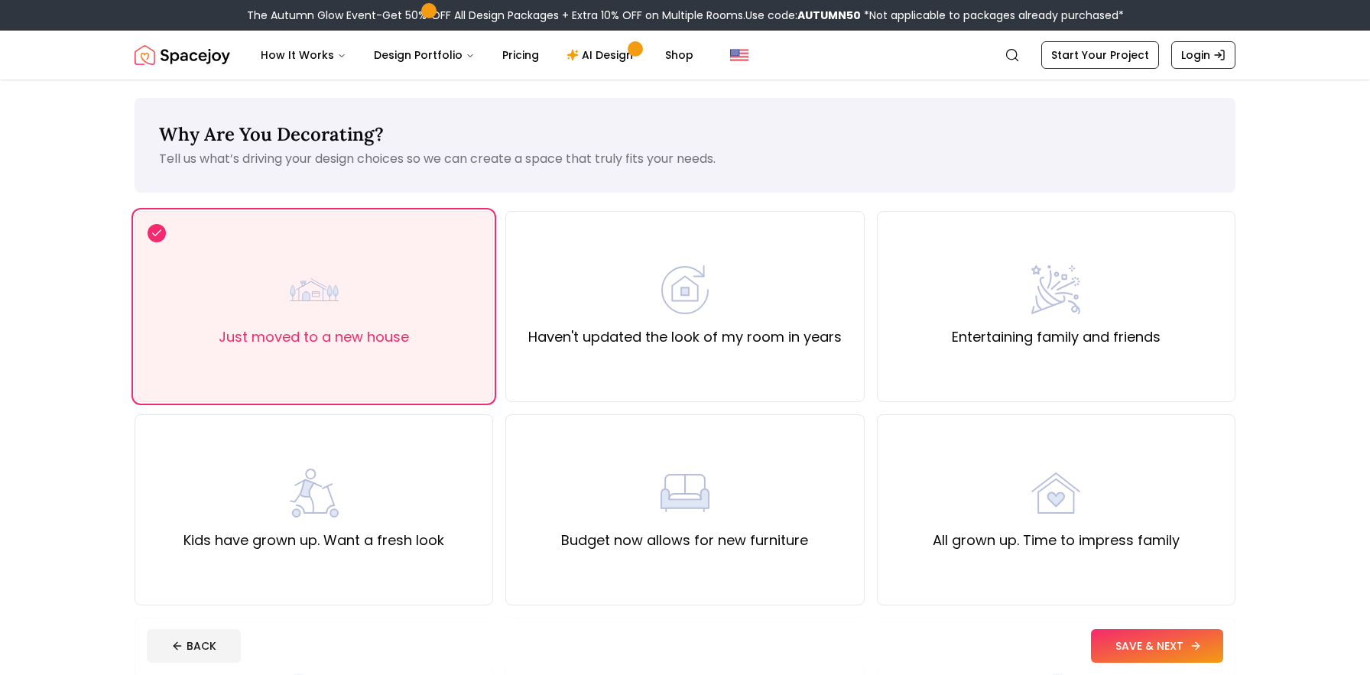
click at [1159, 647] on button "SAVE & NEXT" at bounding box center [1157, 646] width 132 height 34
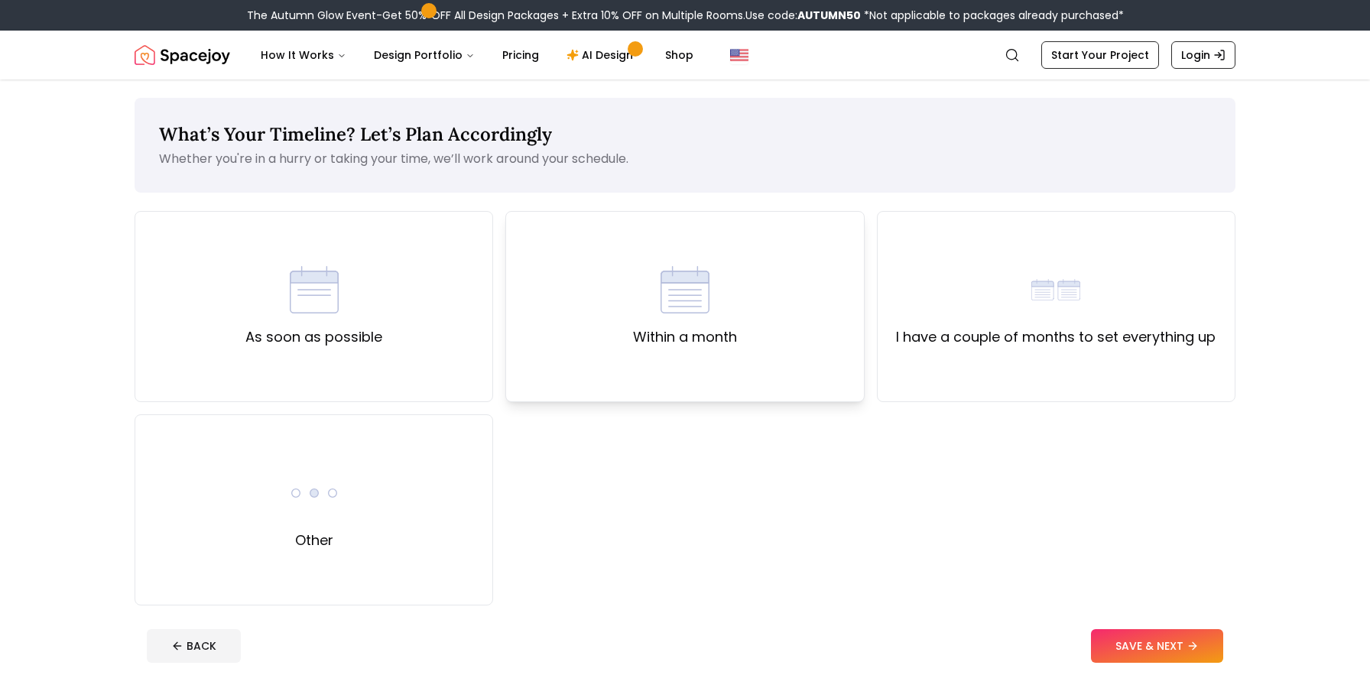
click at [715, 319] on div "Within a month" at bounding box center [685, 306] width 104 height 83
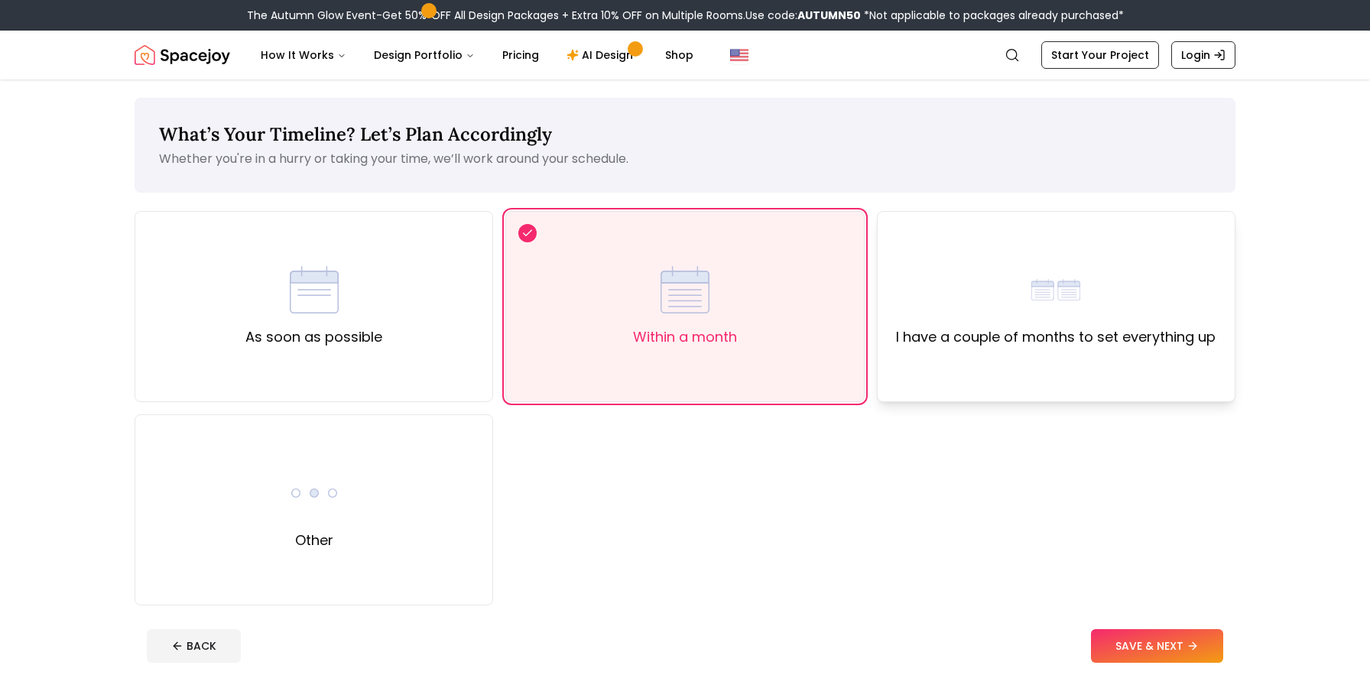
click at [905, 333] on label "I have a couple of months to set everything up" at bounding box center [1055, 336] width 319 height 21
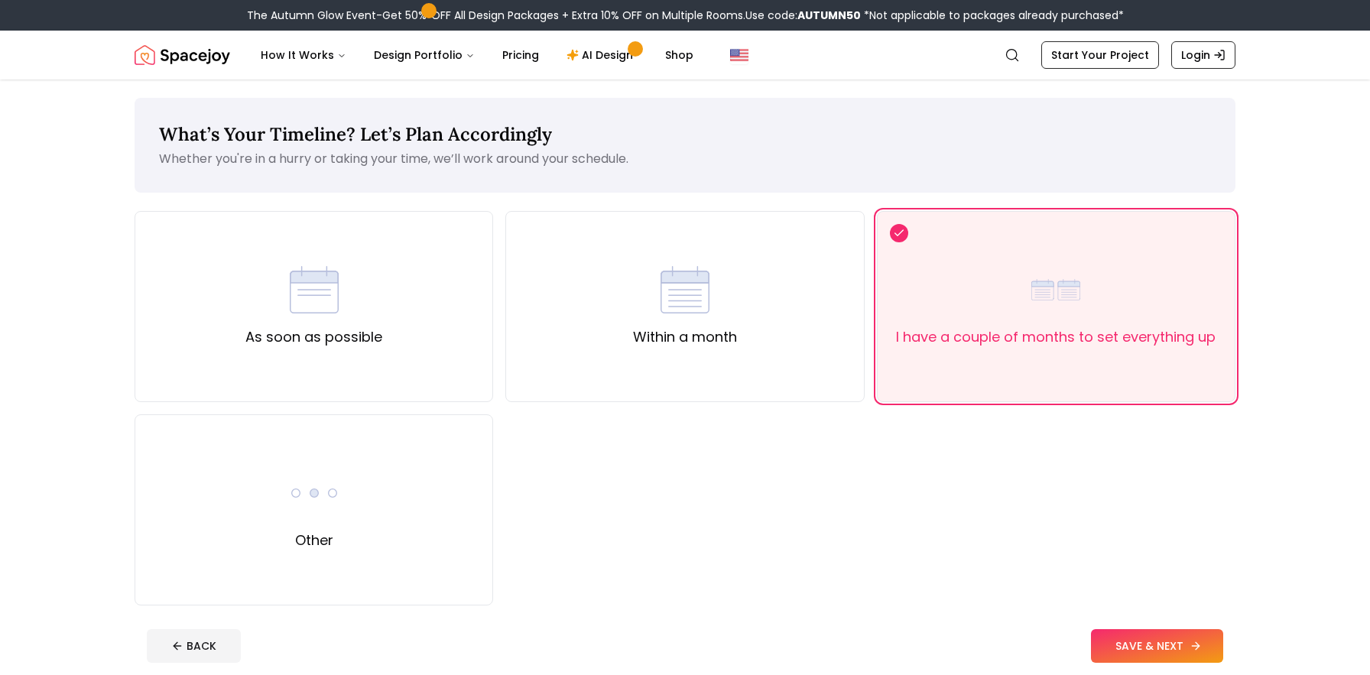
click at [1162, 647] on button "SAVE & NEXT" at bounding box center [1157, 646] width 132 height 34
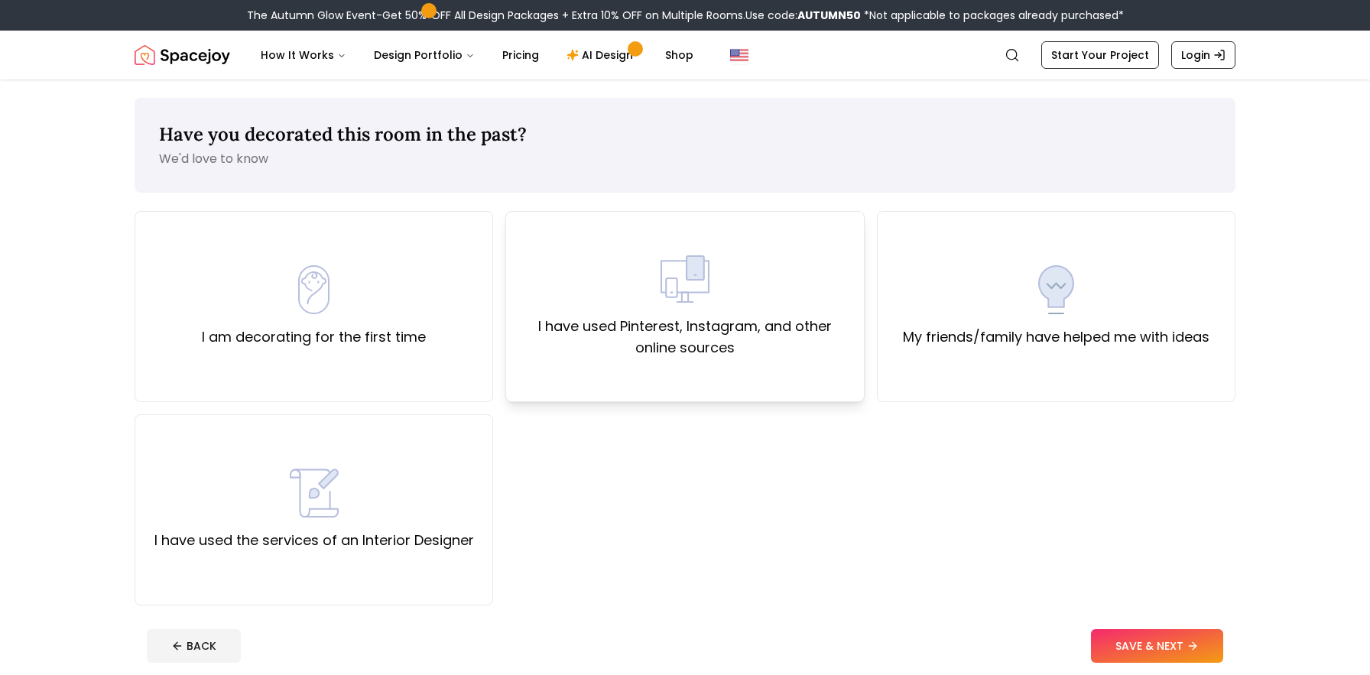
click at [773, 264] on div "I have used Pinterest, Instagram, and other online sources" at bounding box center [684, 307] width 332 height 104
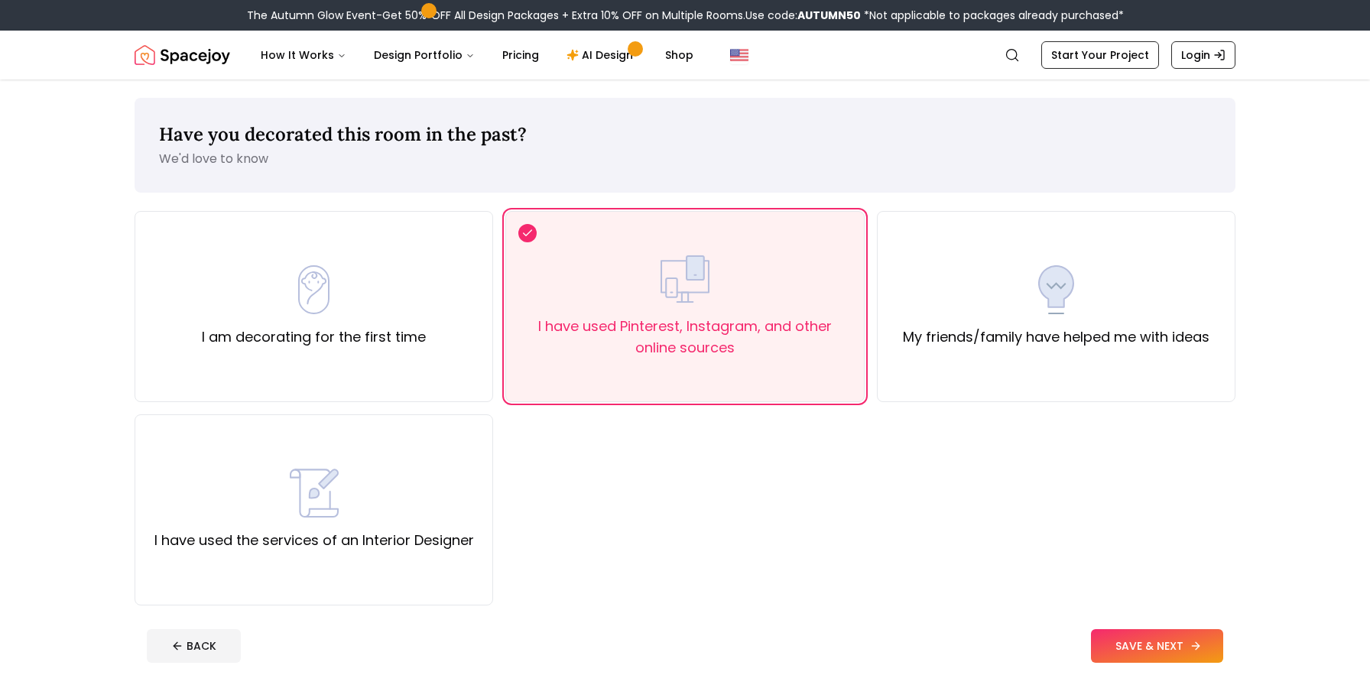
click at [1131, 642] on button "SAVE & NEXT" at bounding box center [1157, 646] width 132 height 34
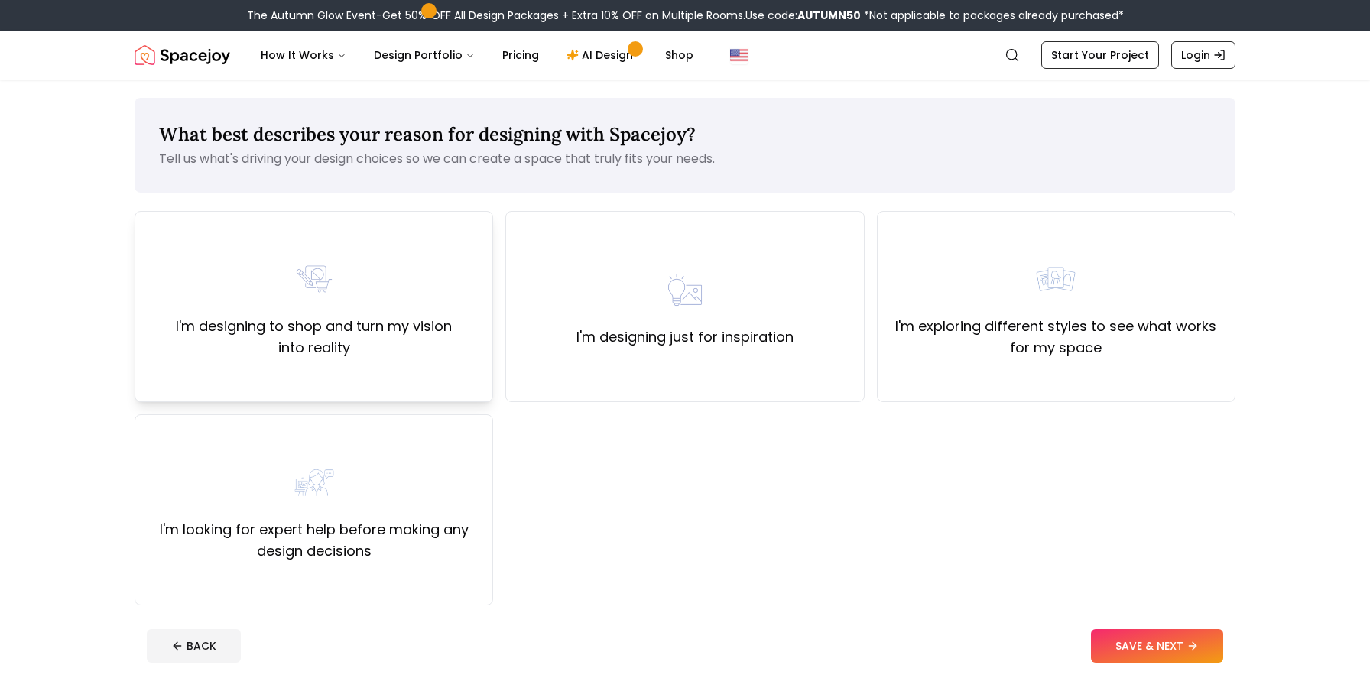
click at [256, 289] on div "I'm designing to shop and turn my vision into reality" at bounding box center [314, 307] width 332 height 104
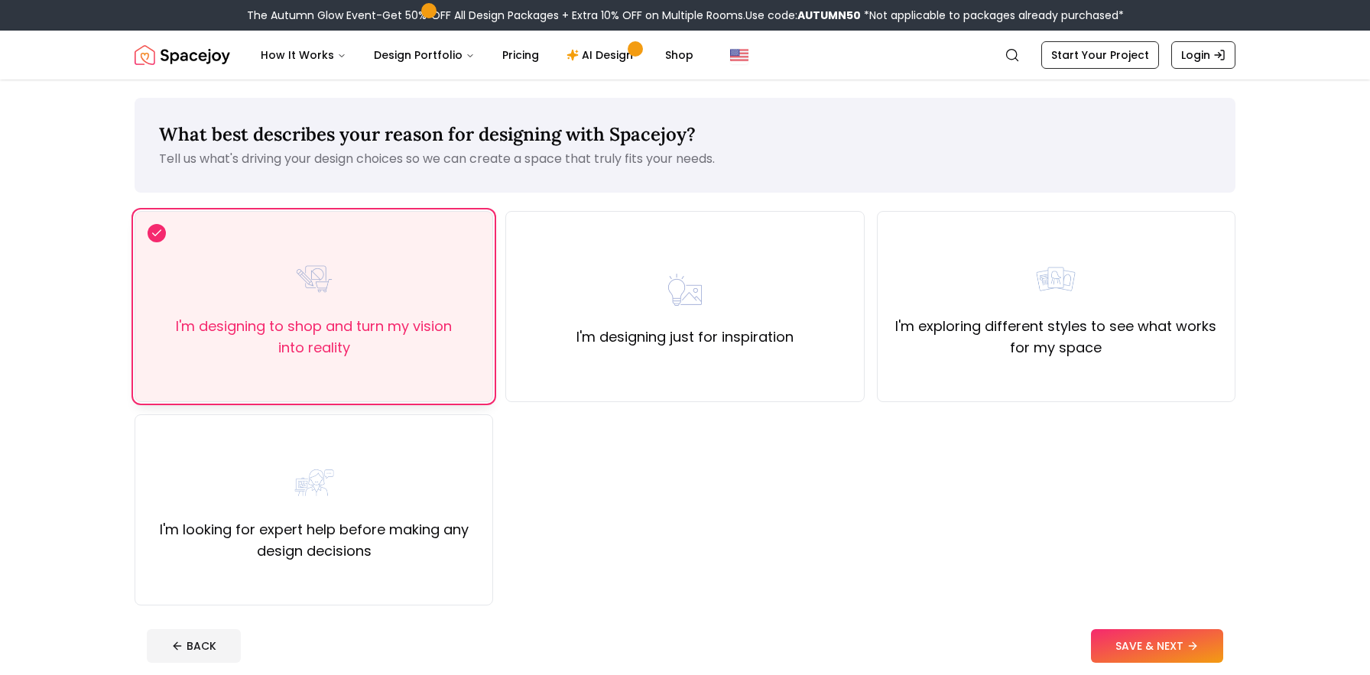
click at [256, 289] on div "I'm designing to shop and turn my vision into reality" at bounding box center [314, 307] width 332 height 104
click at [1024, 344] on label "I'm exploring different styles to see what works for my space" at bounding box center [1056, 337] width 332 height 43
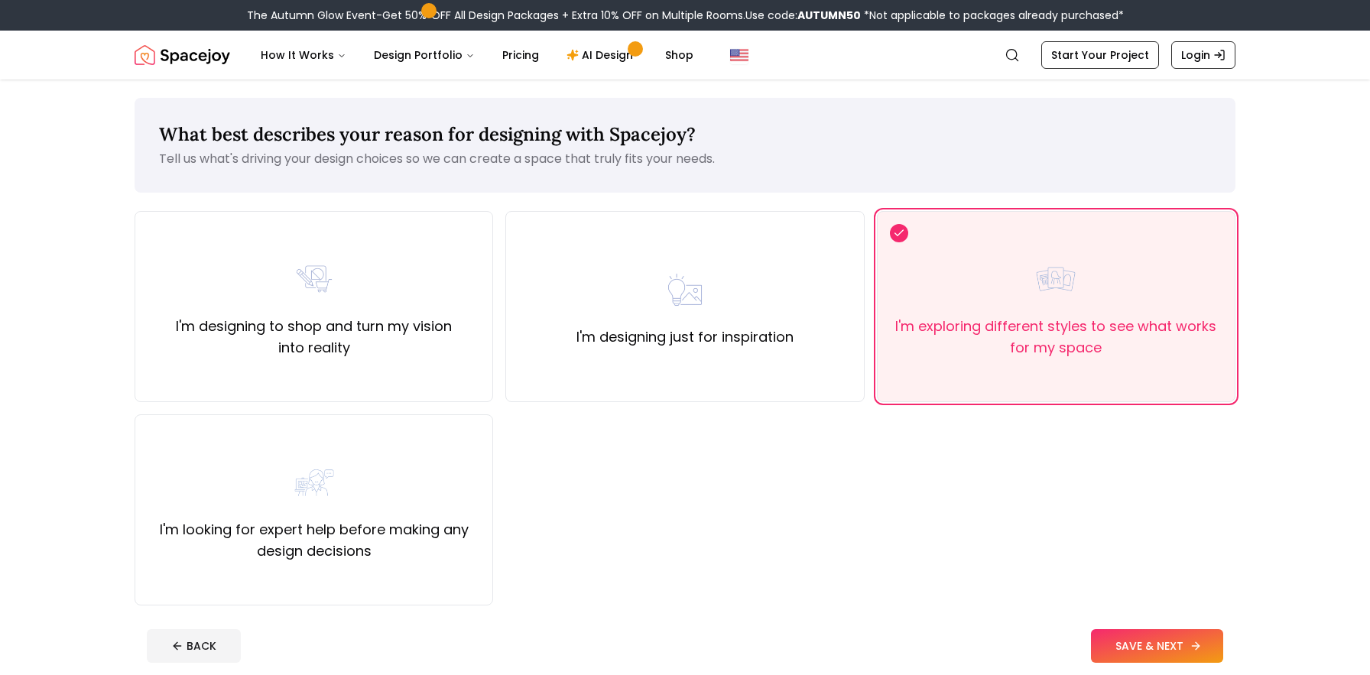
click at [1166, 644] on button "SAVE & NEXT" at bounding box center [1157, 646] width 132 height 34
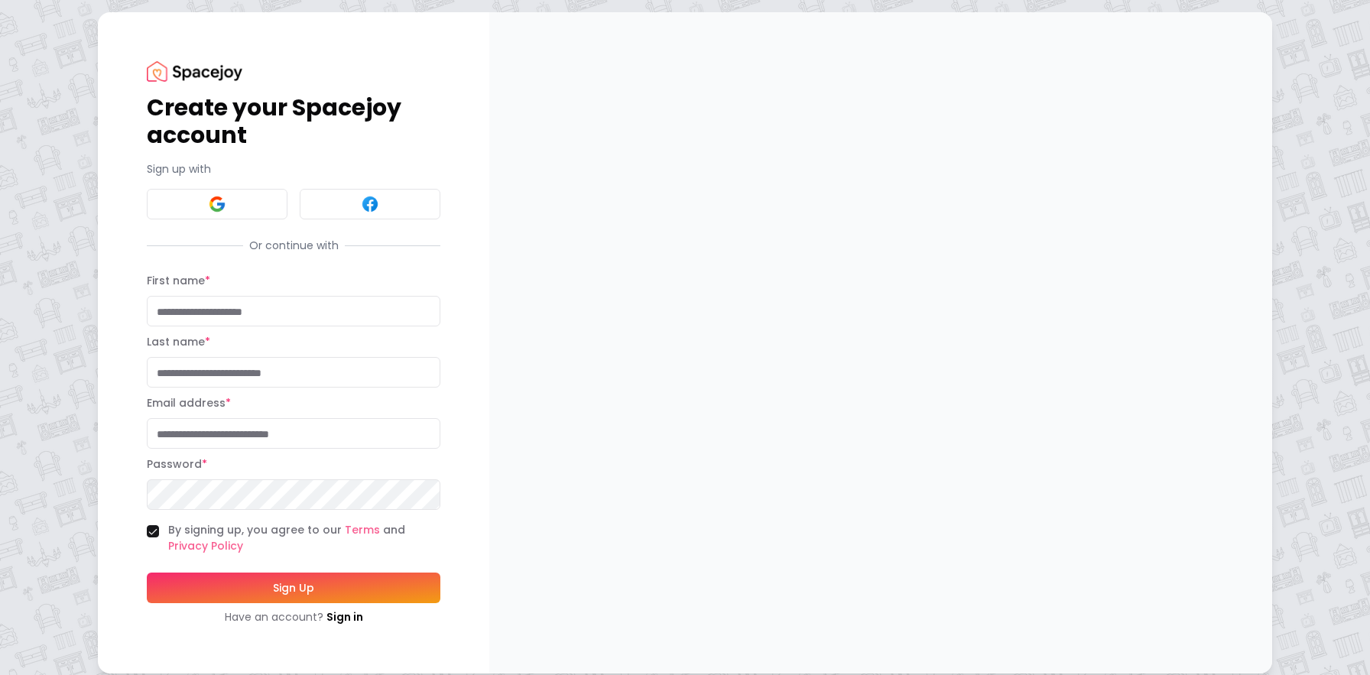
scroll to position [11, 0]
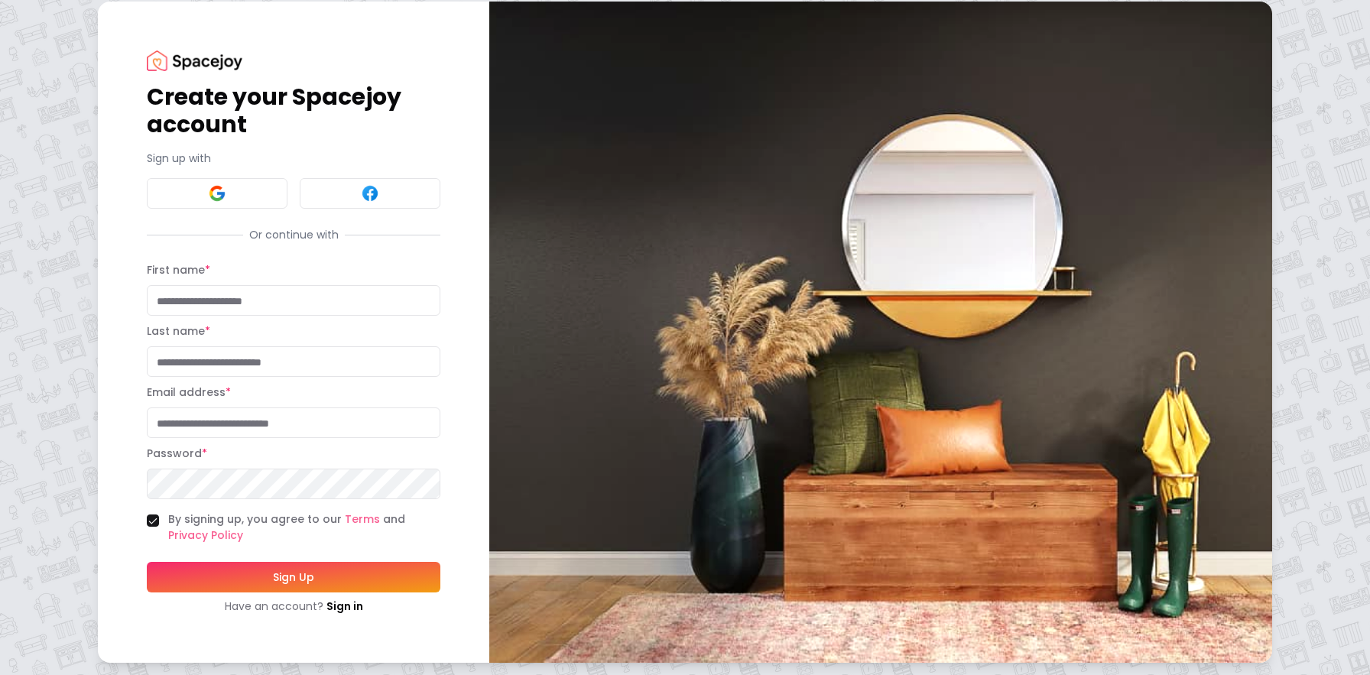
click at [316, 300] on input "First name *" at bounding box center [293, 300] width 293 height 31
type input "*****"
type input "*******"
type input "**********"
click at [147, 562] on button "Sign Up" at bounding box center [293, 577] width 293 height 31
